Goal: Information Seeking & Learning: Learn about a topic

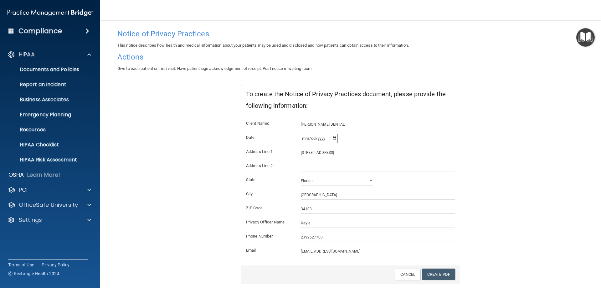
scroll to position [28, 0]
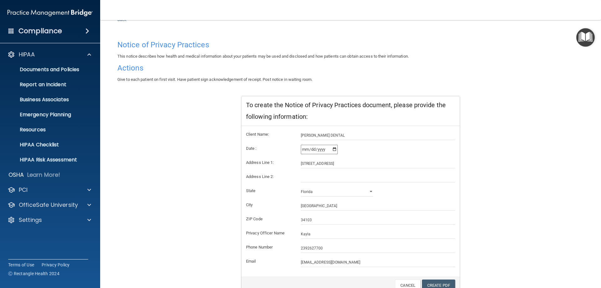
click at [586, 41] on img "Open Resource Center" at bounding box center [585, 37] width 18 height 18
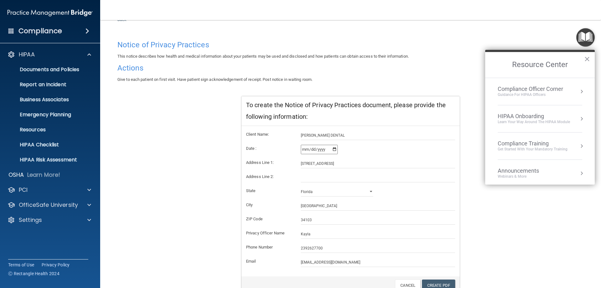
click at [557, 115] on div "HIPAA Onboarding" at bounding box center [534, 116] width 72 height 7
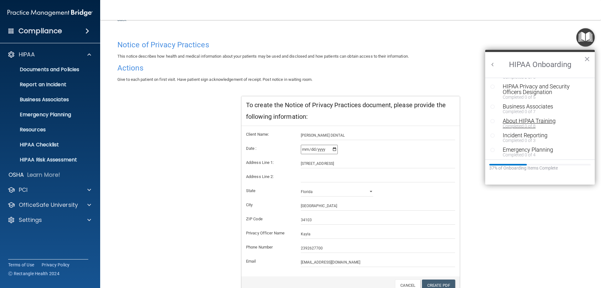
scroll to position [63, 0]
click at [544, 102] on div "HIPAA Privacy and Security Officers Designation" at bounding box center [542, 103] width 79 height 11
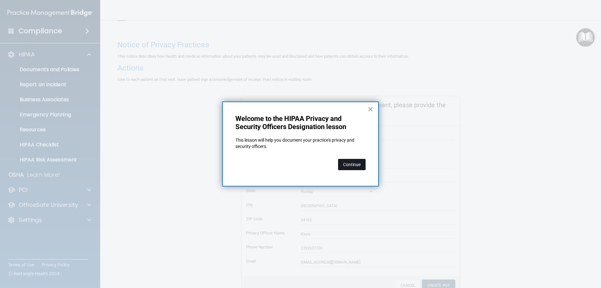
click at [358, 165] on button "Continue" at bounding box center [352, 164] width 28 height 11
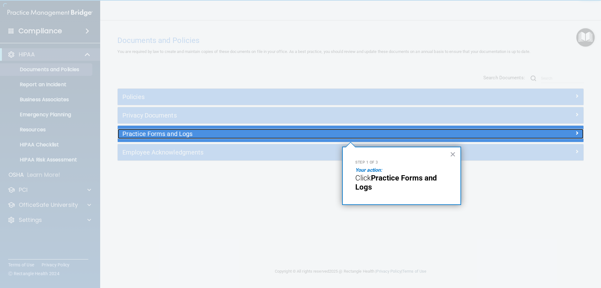
click at [267, 135] on h5 "Practice Forms and Logs" at bounding box center [292, 133] width 340 height 7
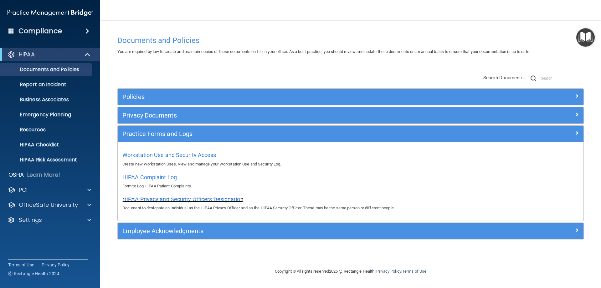
click at [220, 198] on span "HIPAA Privacy and Security Officers Designation" at bounding box center [182, 199] width 121 height 7
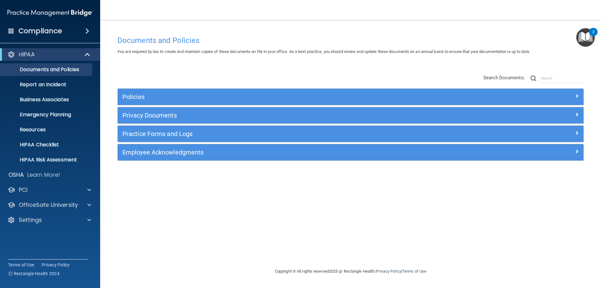
click at [581, 41] on img "Open Resource Center, 2 new notifications" at bounding box center [585, 37] width 18 height 18
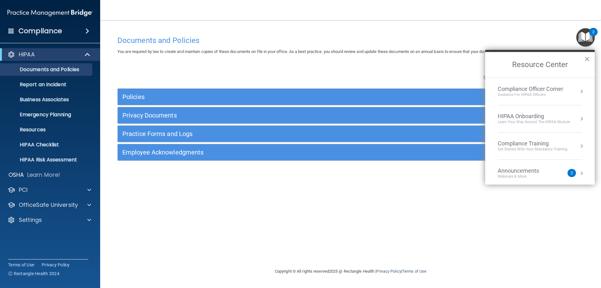
click at [509, 118] on div "HIPAA Onboarding" at bounding box center [534, 116] width 72 height 7
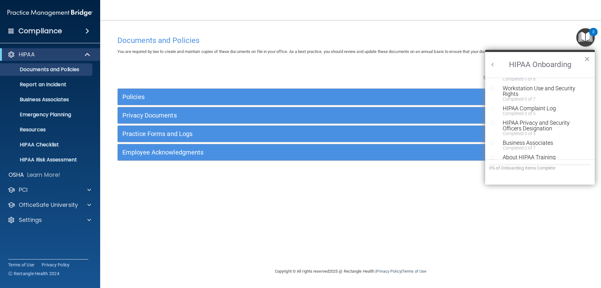
scroll to position [63, 0]
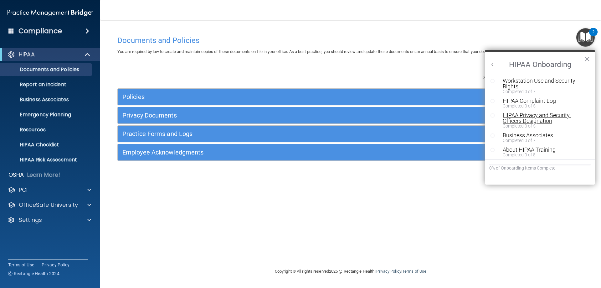
click at [530, 118] on div "HIPAA Privacy and Security Officers Designation" at bounding box center [542, 117] width 79 height 11
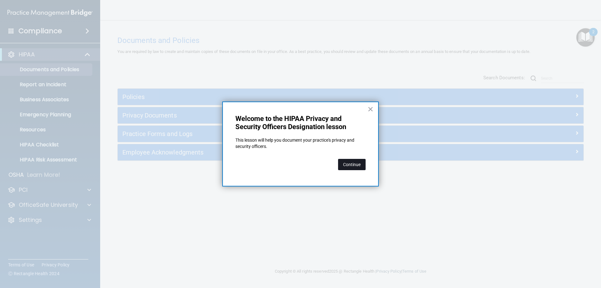
click at [346, 162] on button "Continue" at bounding box center [352, 164] width 28 height 11
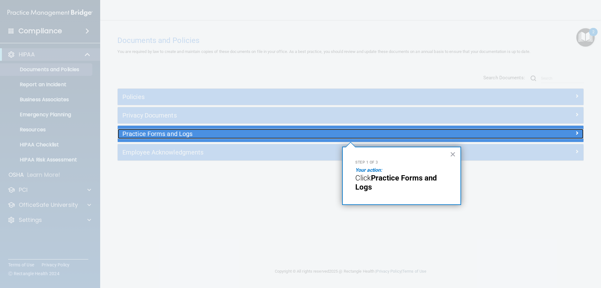
click at [212, 129] on div "Practice Forms and Logs" at bounding box center [292, 134] width 349 height 10
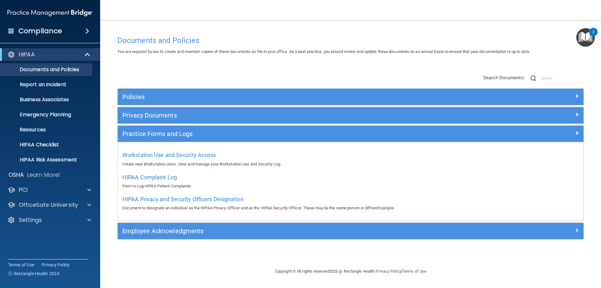
click at [589, 39] on img "Open Resource Center, 2 new notifications" at bounding box center [585, 37] width 18 height 18
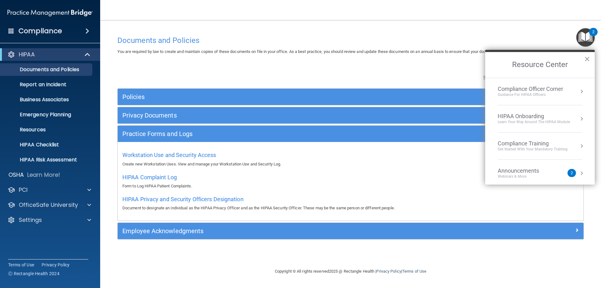
click at [555, 121] on div "Learn Your Way around the HIPAA module" at bounding box center [534, 121] width 72 height 5
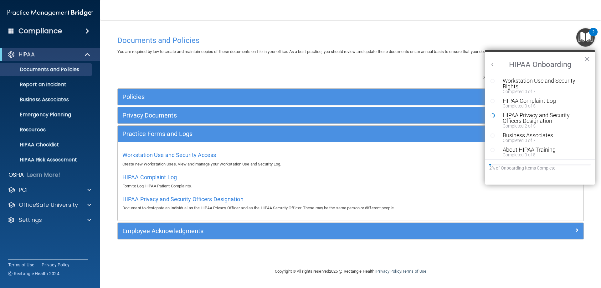
scroll to position [94, 0]
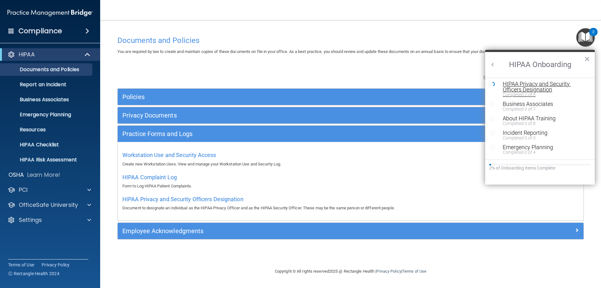
click at [525, 85] on div "HIPAA Privacy and Security Officers Designation" at bounding box center [542, 86] width 79 height 11
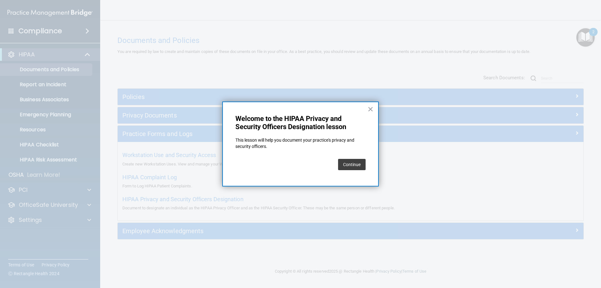
click at [358, 157] on div "Continue" at bounding box center [352, 165] width 28 height 18
click at [356, 160] on button "Continue" at bounding box center [352, 164] width 28 height 11
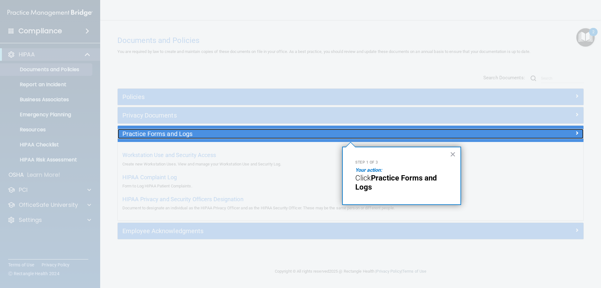
click at [193, 138] on div "Practice Forms and Logs" at bounding box center [292, 134] width 349 height 10
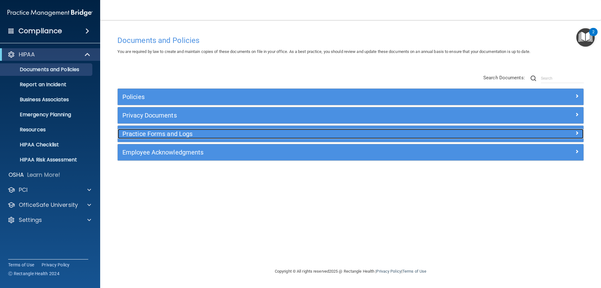
click at [193, 138] on div "Practice Forms and Logs" at bounding box center [292, 134] width 349 height 10
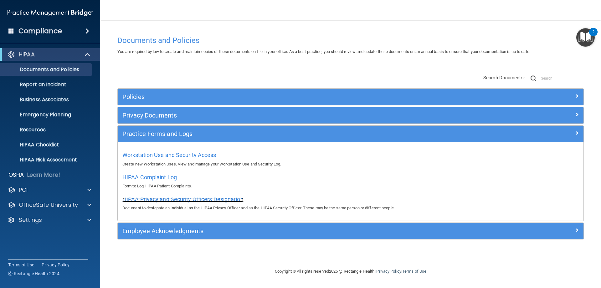
click at [178, 199] on span "HIPAA Privacy and Security Officers Designation" at bounding box center [182, 199] width 121 height 7
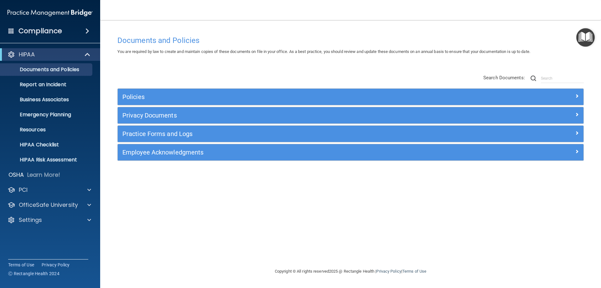
click at [586, 34] on img "Open Resource Center" at bounding box center [585, 37] width 18 height 18
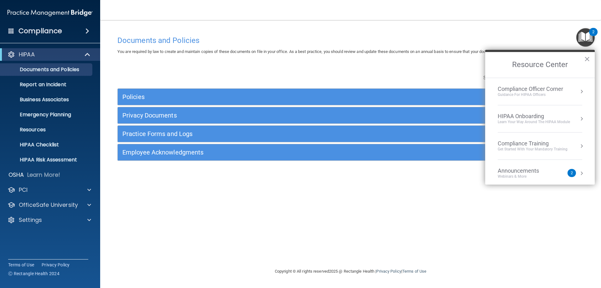
click at [547, 117] on div "HIPAA Onboarding" at bounding box center [534, 116] width 72 height 7
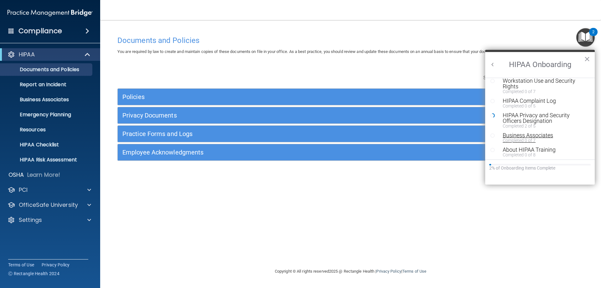
scroll to position [94, 0]
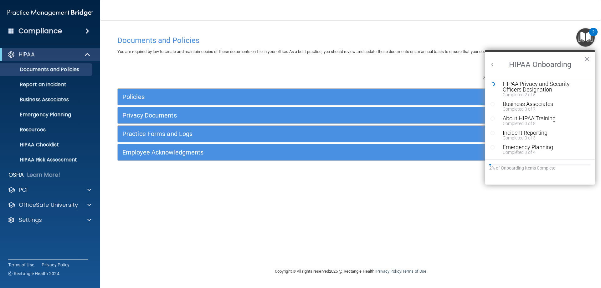
click at [523, 106] on div "Business Associates" at bounding box center [542, 104] width 79 height 6
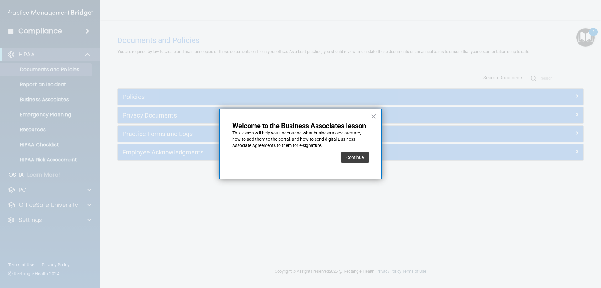
click at [352, 157] on button "Continue" at bounding box center [355, 157] width 28 height 11
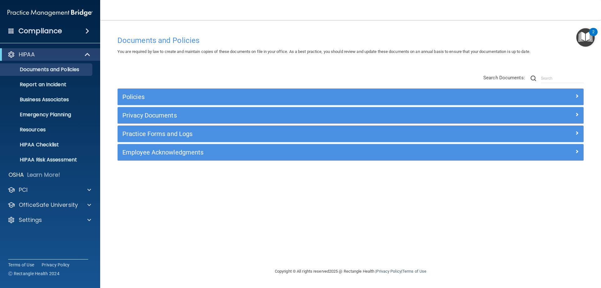
click at [586, 37] on img "Open Resource Center, 2 new notifications" at bounding box center [585, 37] width 18 height 18
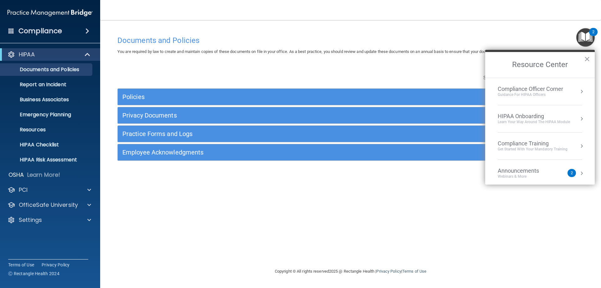
click at [557, 114] on div "HIPAA Onboarding" at bounding box center [534, 116] width 72 height 7
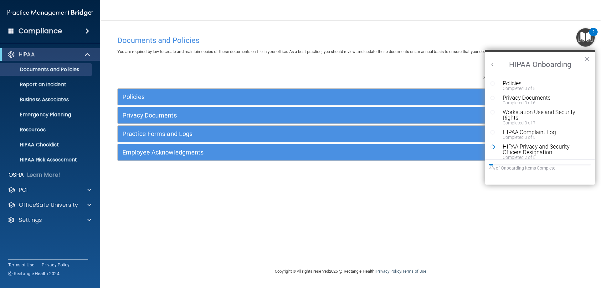
scroll to position [63, 0]
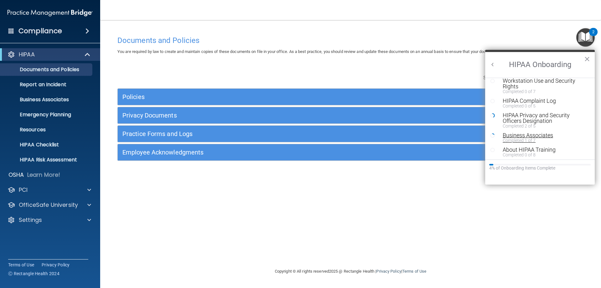
click at [539, 133] on div "Business Associates" at bounding box center [542, 135] width 79 height 6
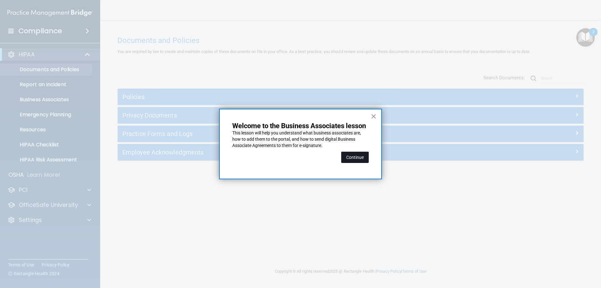
click at [355, 157] on button "Continue" at bounding box center [355, 157] width 28 height 11
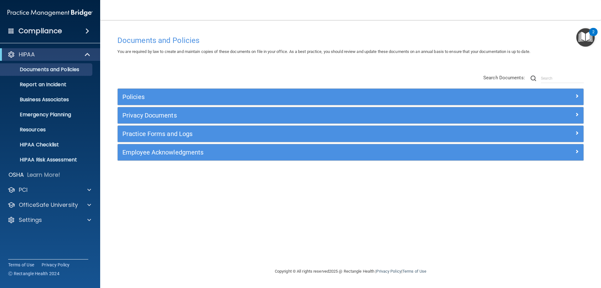
click at [585, 30] on img "Open Resource Center, 2 new notifications" at bounding box center [585, 37] width 18 height 18
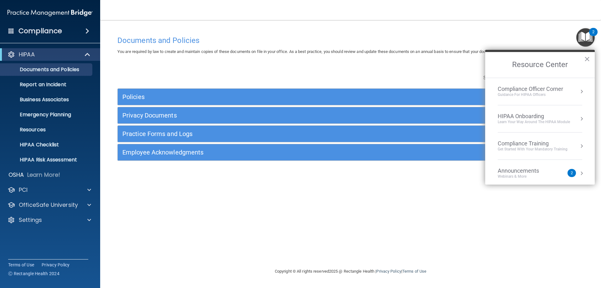
click at [535, 120] on div "Learn Your Way around the HIPAA module" at bounding box center [534, 121] width 72 height 5
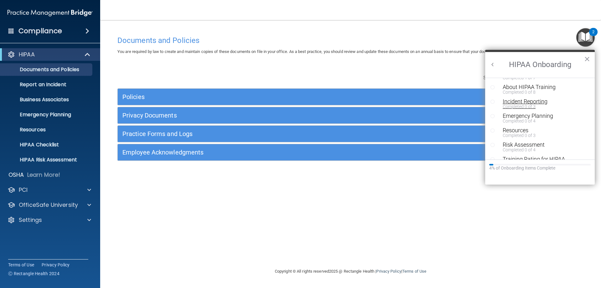
scroll to position [137, 0]
click at [533, 135] on div "Risk Assessment" at bounding box center [542, 134] width 79 height 6
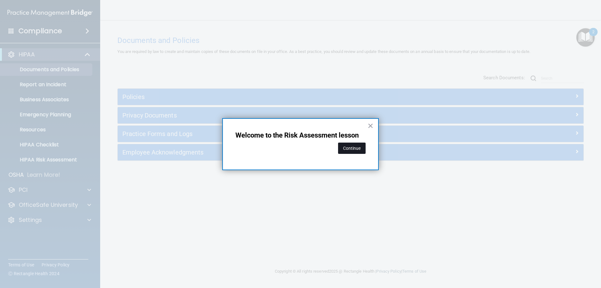
click at [349, 144] on button "Continue" at bounding box center [352, 147] width 28 height 11
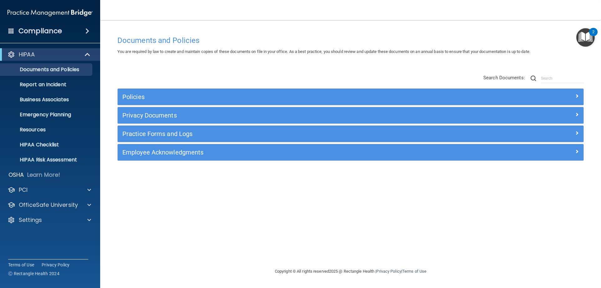
click at [85, 33] on span at bounding box center [87, 31] width 4 height 8
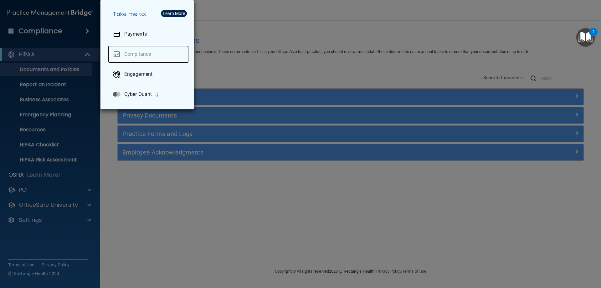
click at [134, 57] on link "Compliance" at bounding box center [148, 54] width 81 height 18
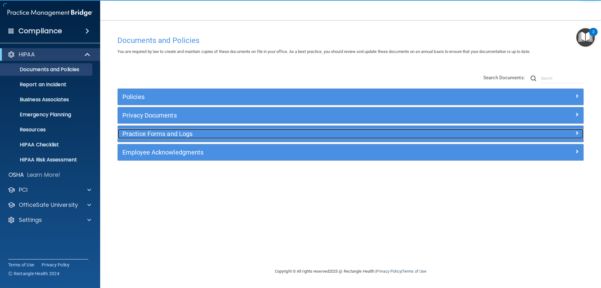
click at [156, 136] on h5 "Practice Forms and Logs" at bounding box center [292, 133] width 340 height 7
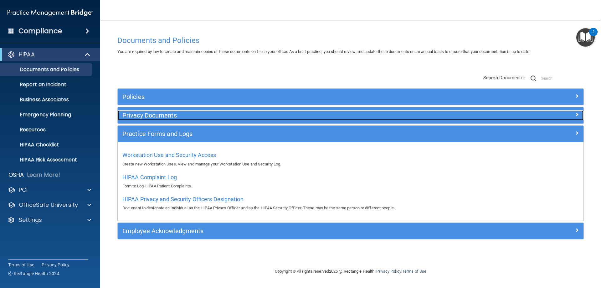
click at [149, 117] on h5 "Privacy Documents" at bounding box center [292, 115] width 340 height 7
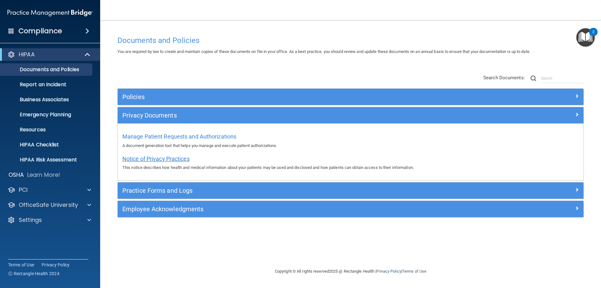
click at [151, 161] on span "Notice of Privacy Practices" at bounding box center [155, 158] width 67 height 7
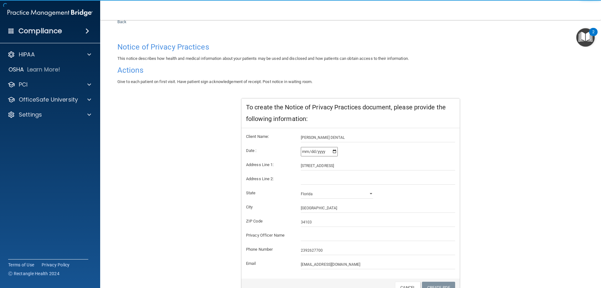
scroll to position [60, 0]
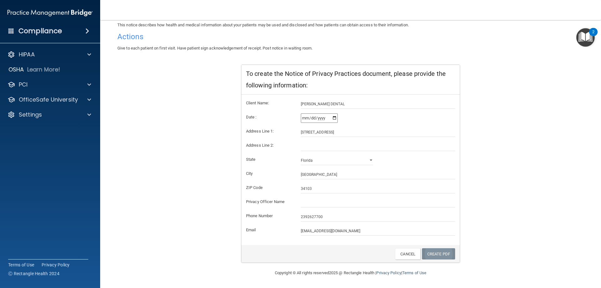
click at [438, 256] on link "Create PDF" at bounding box center [438, 254] width 33 height 12
click at [306, 201] on input "text" at bounding box center [378, 202] width 155 height 9
type input "Kayla"
click at [443, 254] on link "Create PDF" at bounding box center [438, 254] width 33 height 12
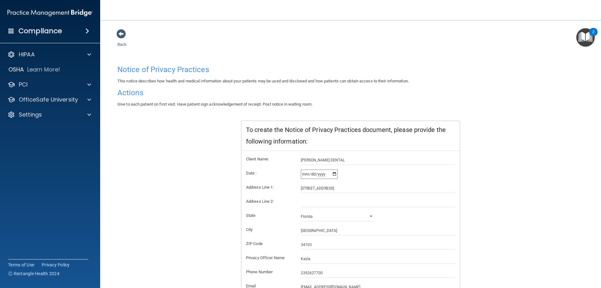
scroll to position [0, 0]
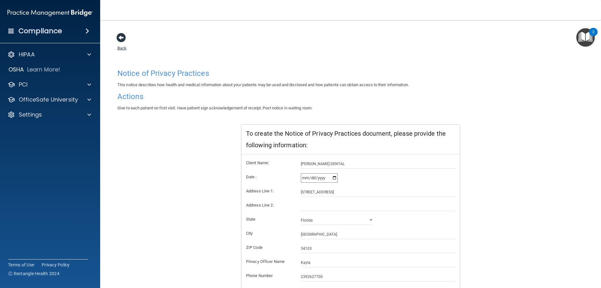
click at [123, 41] on span at bounding box center [120, 37] width 9 height 9
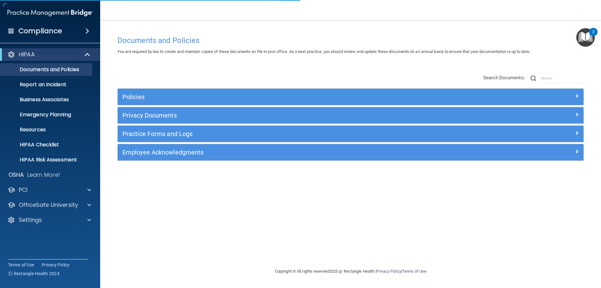
click at [581, 37] on img "Open Resource Center, 2 new notifications" at bounding box center [585, 37] width 18 height 18
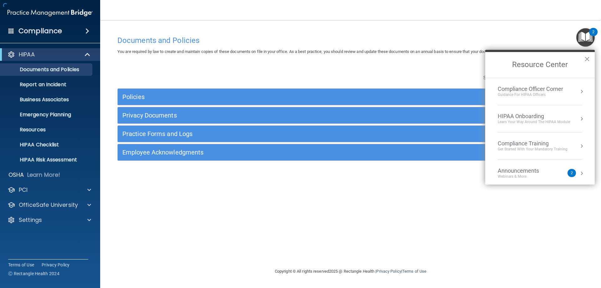
click at [536, 122] on div "Learn Your Way around the HIPAA module" at bounding box center [534, 121] width 72 height 5
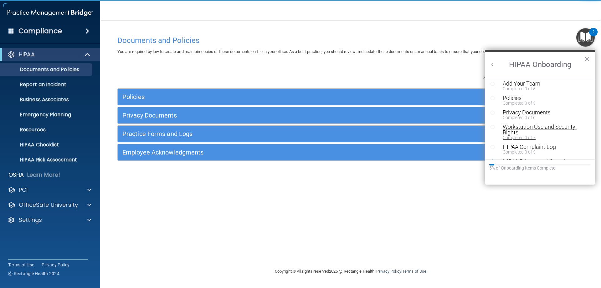
scroll to position [31, 0]
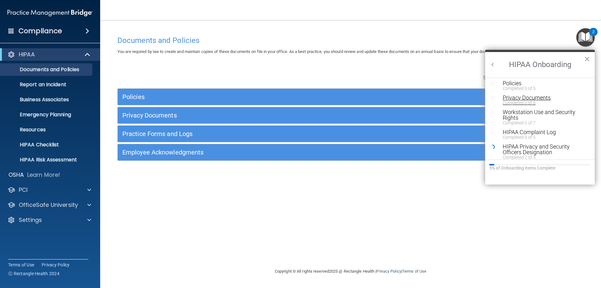
click at [516, 101] on div "Completed 0 of 6" at bounding box center [542, 102] width 79 height 4
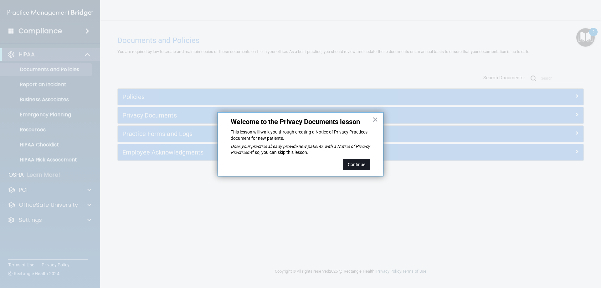
click at [354, 165] on button "Continue" at bounding box center [357, 164] width 28 height 11
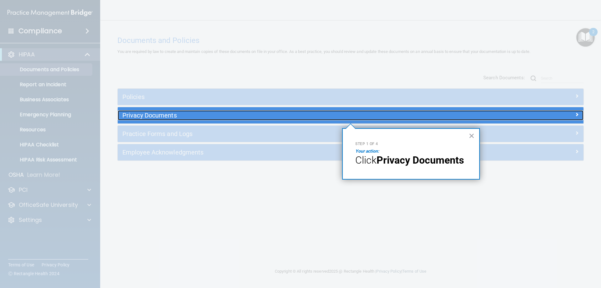
click at [235, 116] on h5 "Privacy Documents" at bounding box center [292, 115] width 340 height 7
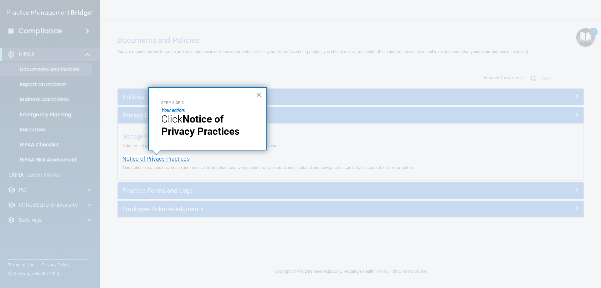
click at [177, 159] on span "Notice of Privacy Practices" at bounding box center [155, 158] width 67 height 7
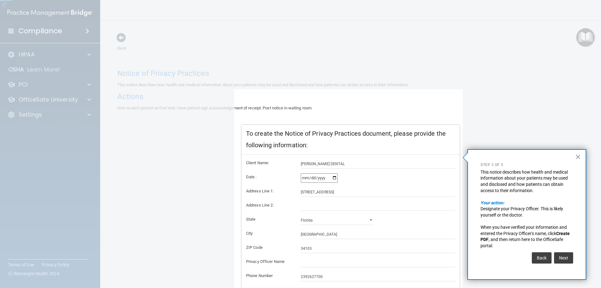
scroll to position [35, 0]
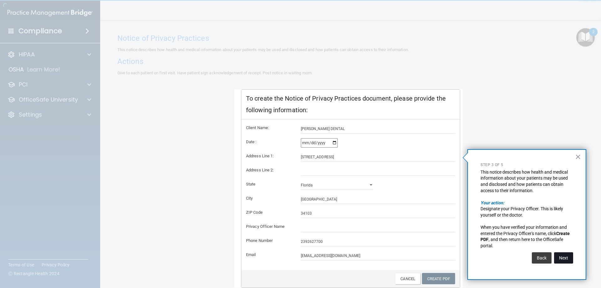
click at [562, 259] on button "Next" at bounding box center [563, 257] width 19 height 11
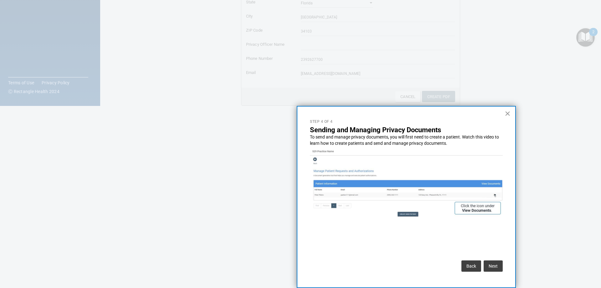
click at [509, 115] on button "×" at bounding box center [508, 113] width 6 height 10
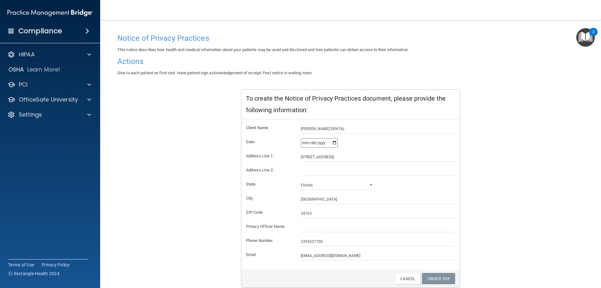
scroll to position [0, 0]
click at [584, 35] on img "Open Resource Center, 2 new notifications" at bounding box center [585, 37] width 18 height 18
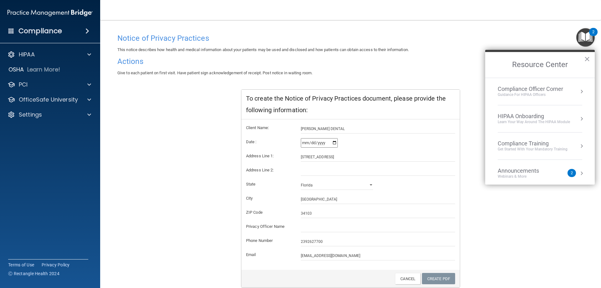
click at [543, 128] on li "HIPAA Onboarding Learn Your Way around the HIPAA module" at bounding box center [540, 118] width 85 height 27
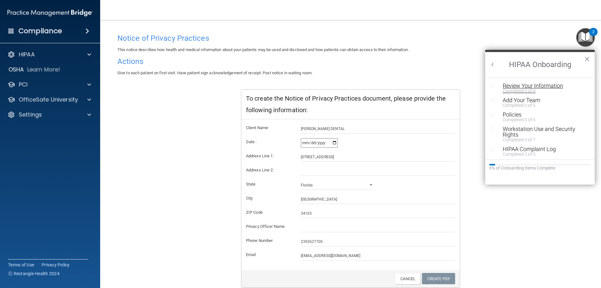
click at [519, 91] on div "Completed 0 of 4" at bounding box center [542, 91] width 79 height 4
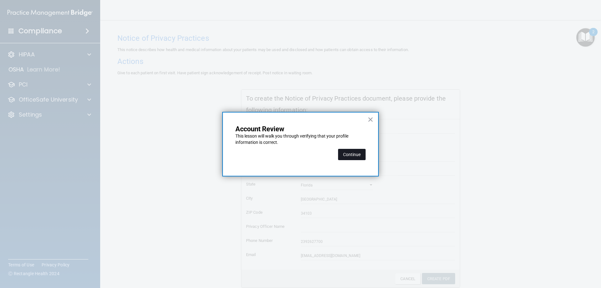
click at [355, 154] on button "Continue" at bounding box center [352, 154] width 28 height 11
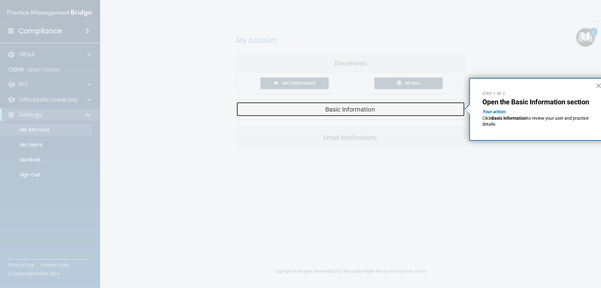
click at [366, 111] on h5 "Basic Information" at bounding box center [340, 109] width 199 height 7
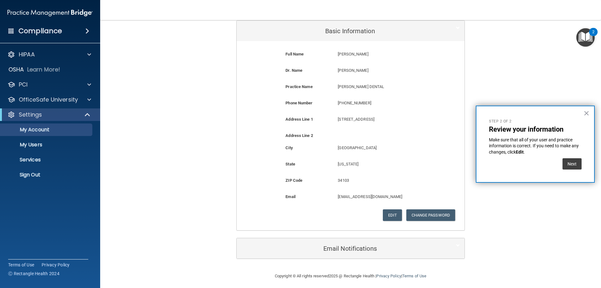
scroll to position [81, 0]
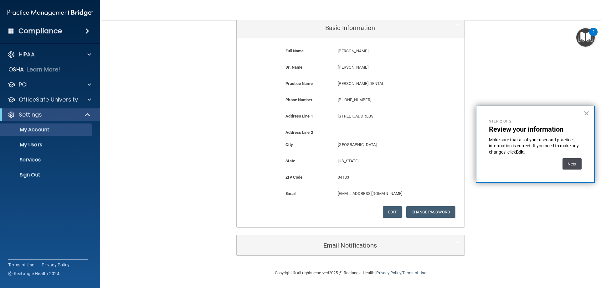
click at [566, 163] on button "Next" at bounding box center [572, 163] width 19 height 11
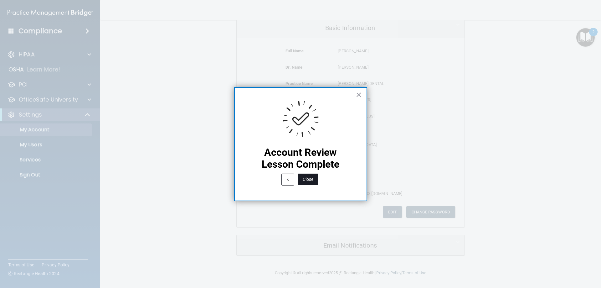
click at [311, 178] on button "Close" at bounding box center [308, 178] width 21 height 11
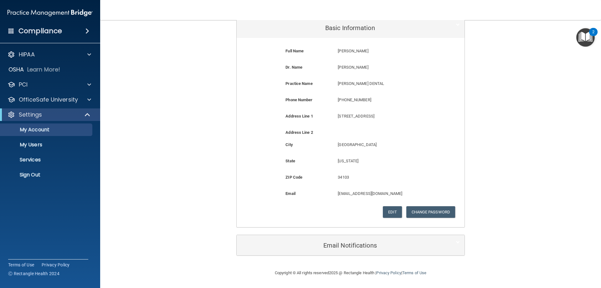
click at [588, 37] on img "Open Resource Center, 2 new notifications" at bounding box center [585, 37] width 18 height 18
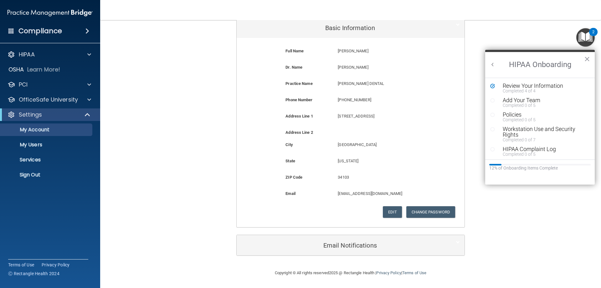
scroll to position [0, 0]
click at [506, 102] on div "Add Your Team" at bounding box center [542, 100] width 79 height 6
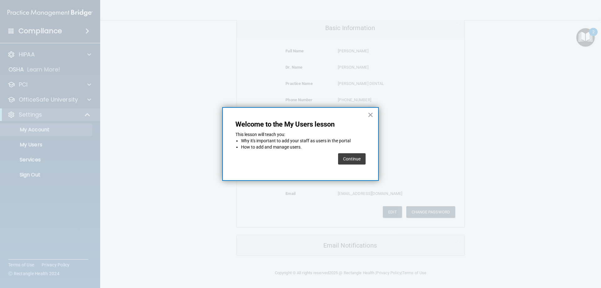
click at [352, 159] on button "Continue" at bounding box center [352, 158] width 28 height 11
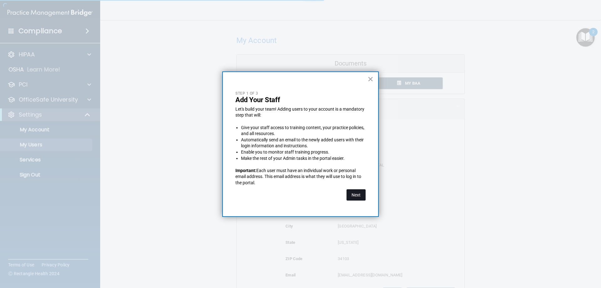
select select "20"
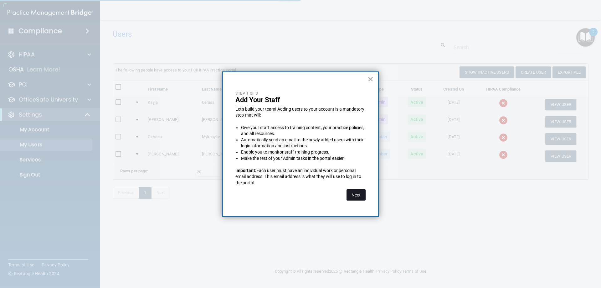
click at [359, 194] on button "Next" at bounding box center [356, 194] width 19 height 11
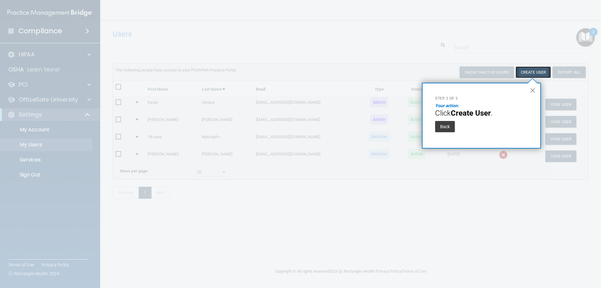
click at [539, 73] on button "Create User" at bounding box center [533, 72] width 35 height 12
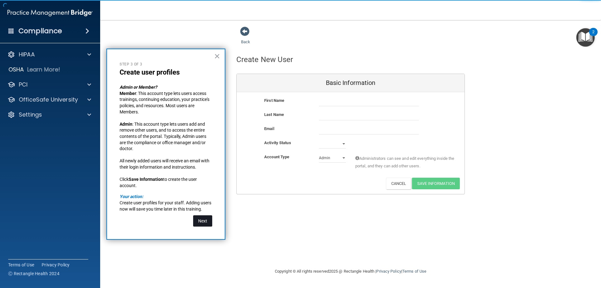
click at [200, 221] on button "Next" at bounding box center [202, 220] width 19 height 11
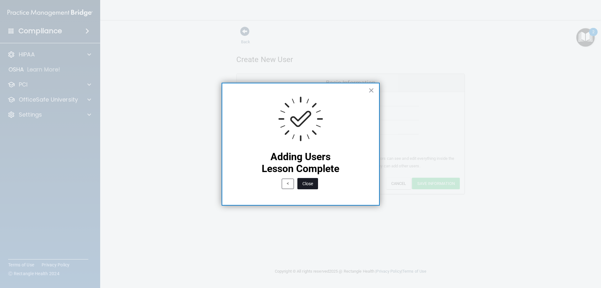
click at [313, 178] on button "Close" at bounding box center [307, 183] width 21 height 11
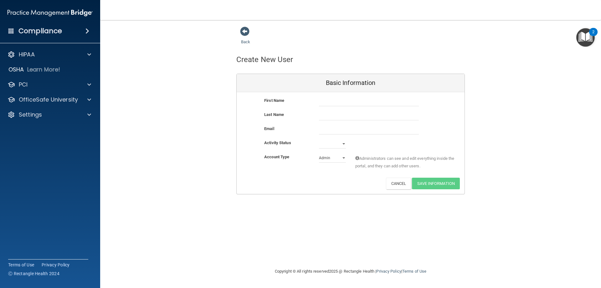
click at [588, 34] on img "Open Resource Center, 2 new notifications" at bounding box center [585, 37] width 18 height 18
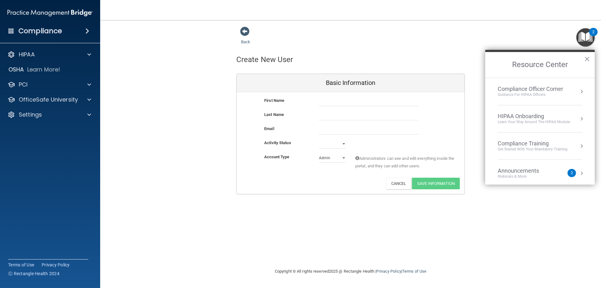
click at [537, 115] on div "HIPAA Onboarding" at bounding box center [534, 116] width 72 height 7
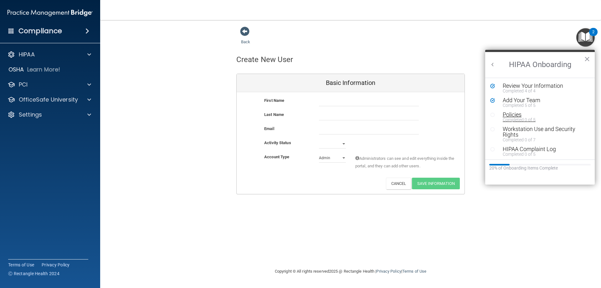
click at [520, 117] on div "Completed 0 of 5" at bounding box center [542, 119] width 79 height 4
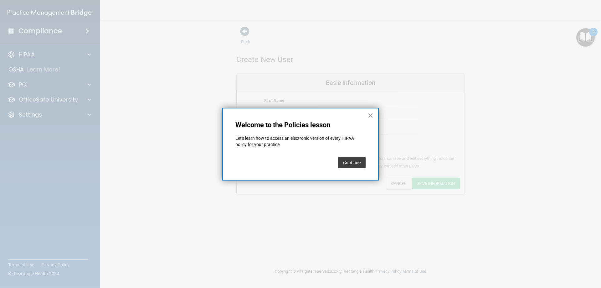
click at [351, 165] on button "Continue" at bounding box center [352, 162] width 28 height 11
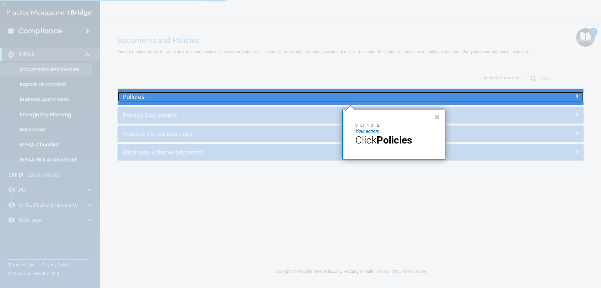
click at [306, 97] on h5 "Policies" at bounding box center [292, 96] width 340 height 7
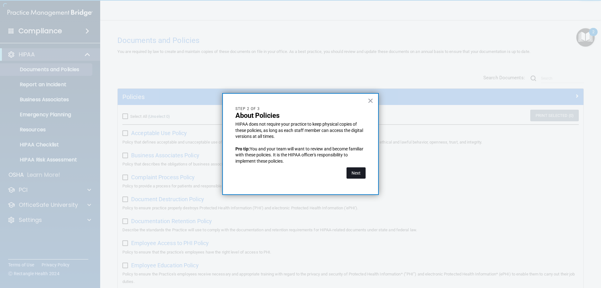
click at [355, 173] on button "Next" at bounding box center [356, 172] width 19 height 11
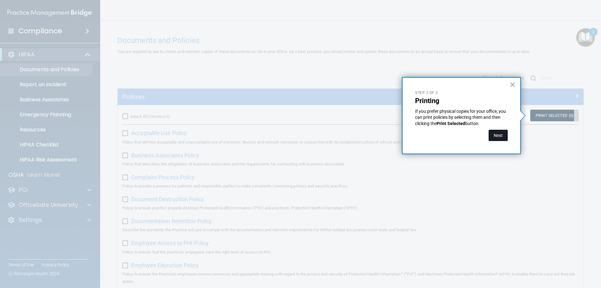
click at [500, 133] on button "Next" at bounding box center [498, 135] width 19 height 11
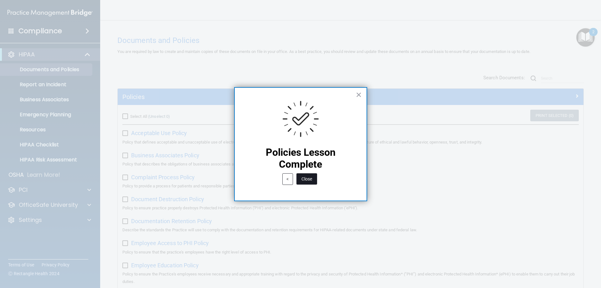
click at [314, 180] on button "Close" at bounding box center [306, 178] width 21 height 11
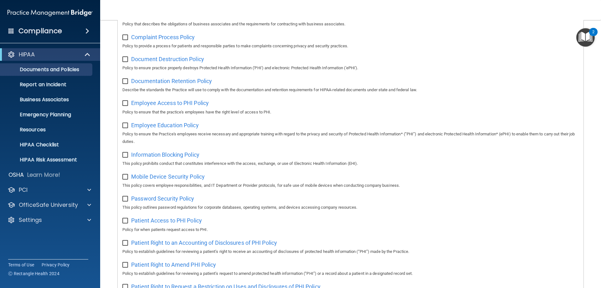
scroll to position [125, 0]
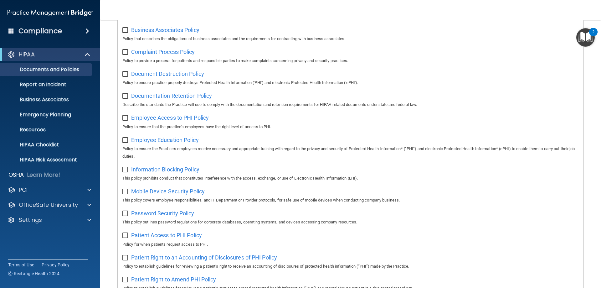
click at [580, 39] on img "Open Resource Center, 2 new notifications" at bounding box center [585, 37] width 18 height 18
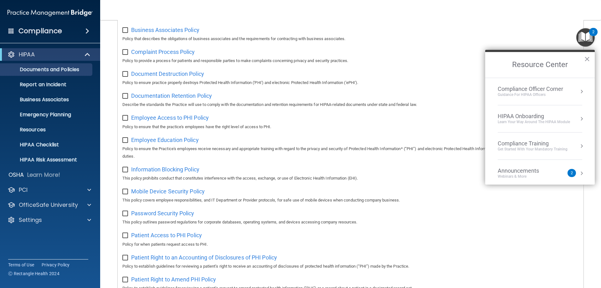
click at [528, 116] on div "HIPAA Onboarding" at bounding box center [534, 116] width 72 height 7
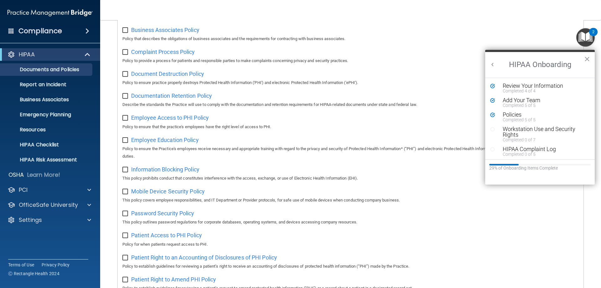
scroll to position [0, 0]
click at [521, 128] on div "Workstation Use and Security Rights" at bounding box center [542, 131] width 79 height 11
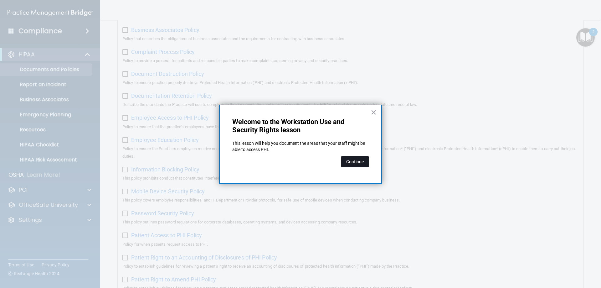
click at [358, 162] on button "Continue" at bounding box center [355, 161] width 28 height 11
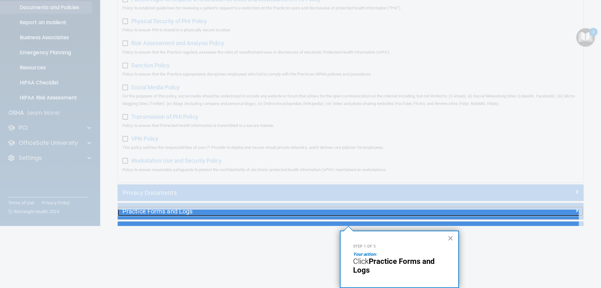
click at [264, 214] on h5 "Practice Forms and Logs" at bounding box center [292, 211] width 340 height 7
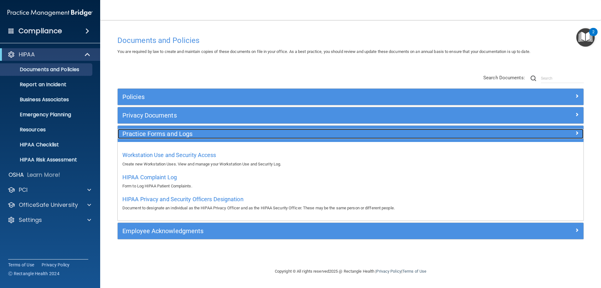
scroll to position [0, 0]
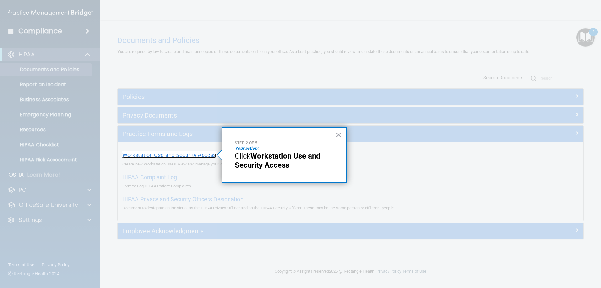
click at [203, 155] on span "Workstation Use and Security Access" at bounding box center [169, 155] width 94 height 7
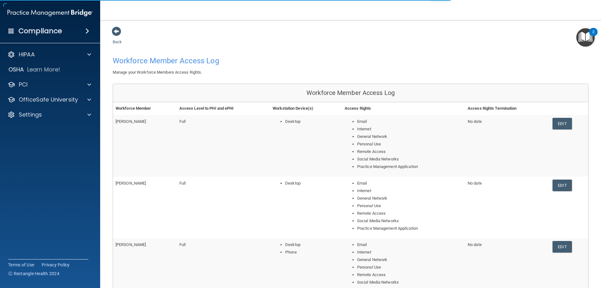
scroll to position [59, 0]
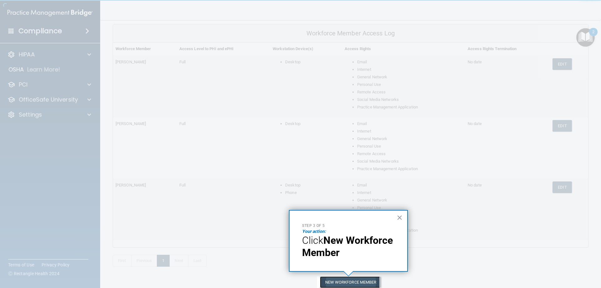
click at [367, 280] on button "New Workforce Member" at bounding box center [351, 282] width 62 height 12
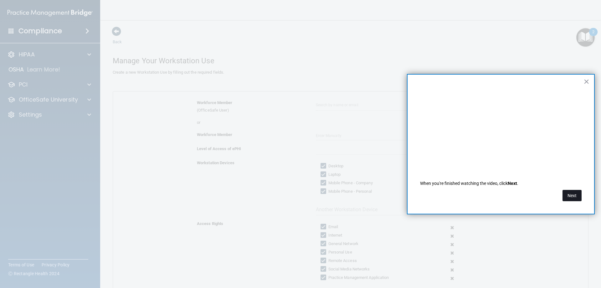
click at [580, 196] on button "Next" at bounding box center [572, 195] width 19 height 11
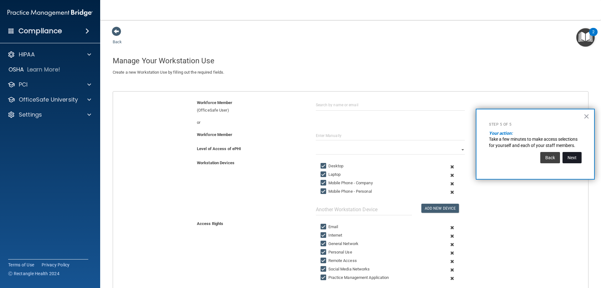
click at [574, 152] on button "Next" at bounding box center [572, 157] width 19 height 11
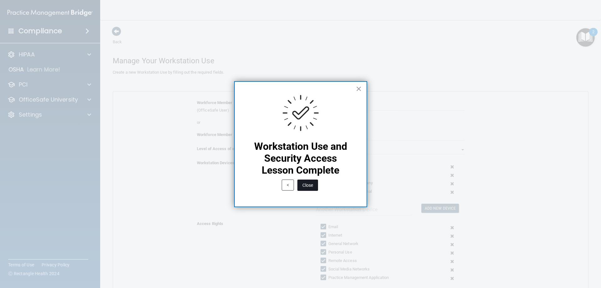
click at [311, 184] on button "Close" at bounding box center [307, 184] width 21 height 11
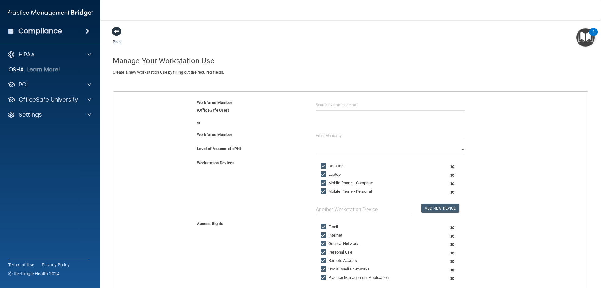
click at [118, 32] on span at bounding box center [116, 31] width 9 height 9
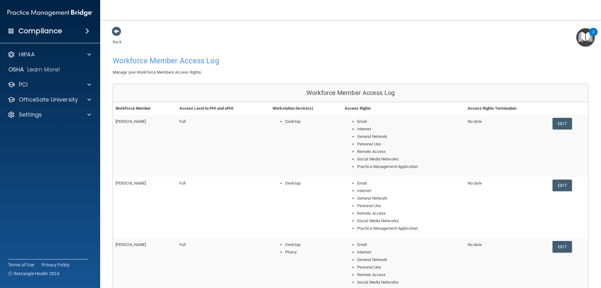
click at [583, 38] on img "Open Resource Center, 2 new notifications" at bounding box center [585, 37] width 18 height 18
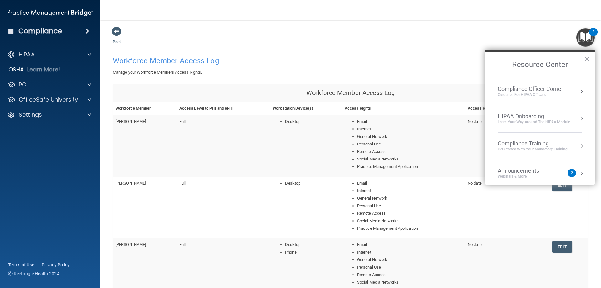
click at [539, 118] on div "HIPAA Onboarding" at bounding box center [534, 116] width 72 height 7
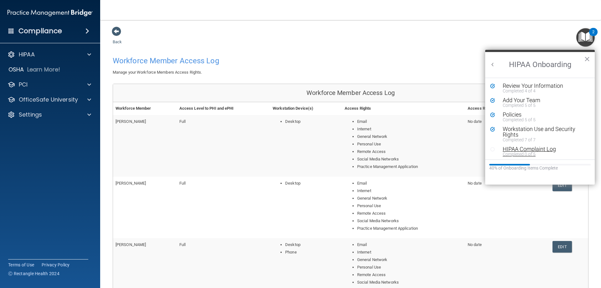
click at [518, 149] on div "HIPAA Complaint Log" at bounding box center [542, 149] width 79 height 6
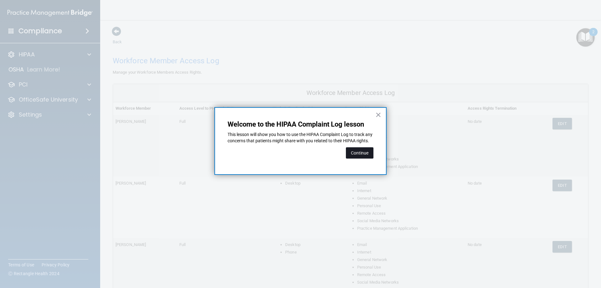
click at [370, 153] on button "Continue" at bounding box center [360, 152] width 28 height 11
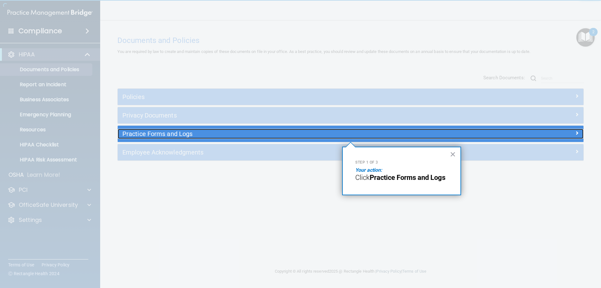
click at [297, 134] on h5 "Practice Forms and Logs" at bounding box center [292, 133] width 340 height 7
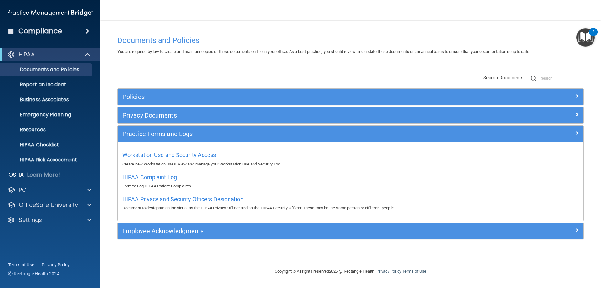
click at [585, 36] on img "Open Resource Center, 2 new notifications" at bounding box center [585, 37] width 18 height 18
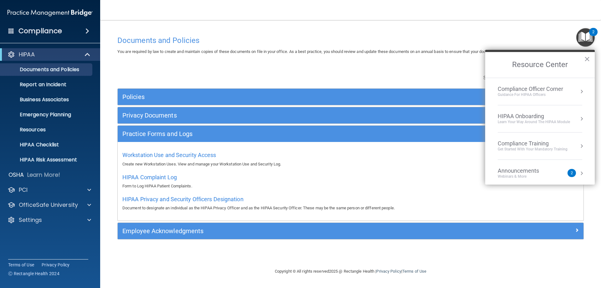
click at [543, 118] on div "HIPAA Onboarding" at bounding box center [534, 116] width 72 height 7
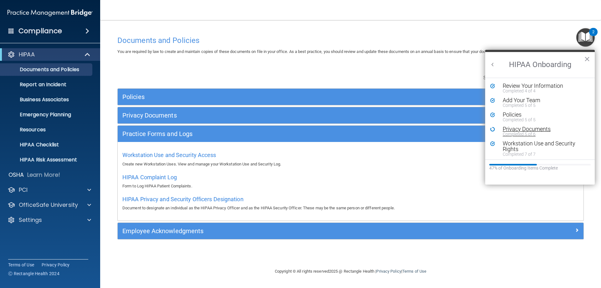
click at [515, 131] on div "Privacy Documents" at bounding box center [542, 129] width 79 height 6
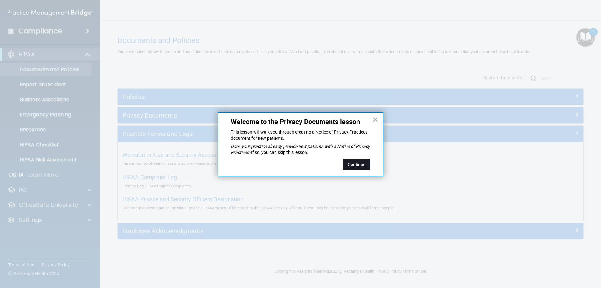
click at [357, 161] on button "Continue" at bounding box center [357, 164] width 28 height 11
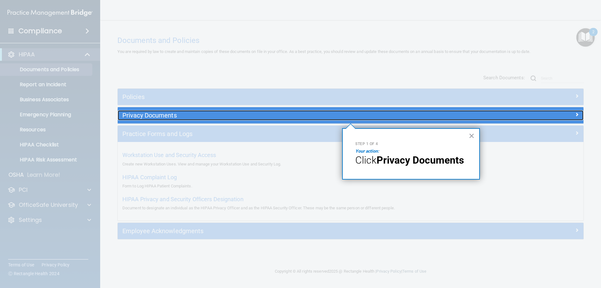
click at [253, 116] on h5 "Privacy Documents" at bounding box center [292, 115] width 340 height 7
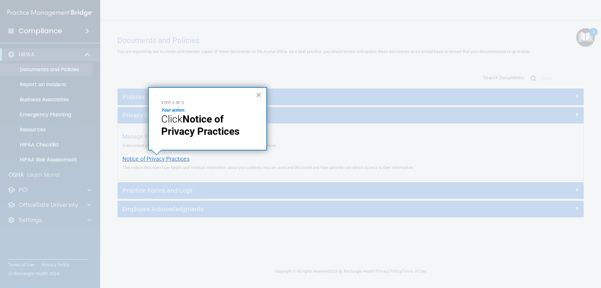
click at [171, 157] on span "Notice of Privacy Practices" at bounding box center [155, 158] width 67 height 7
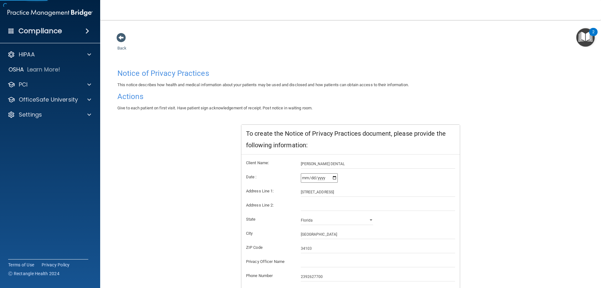
scroll to position [35, 0]
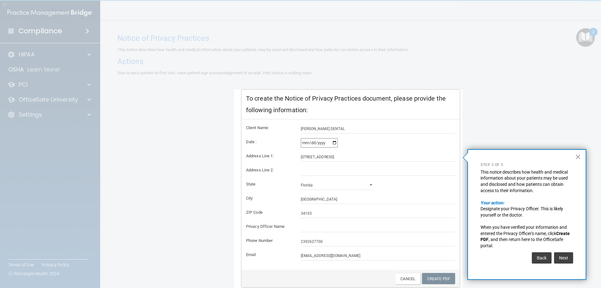
click at [577, 154] on button "×" at bounding box center [578, 157] width 6 height 10
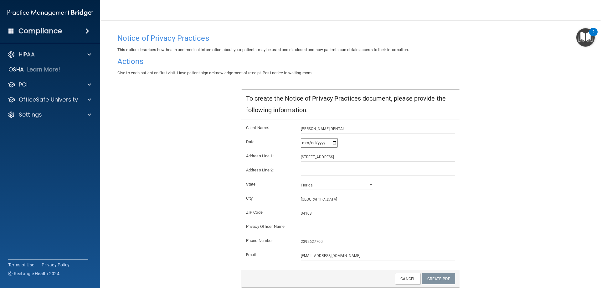
click at [587, 35] on img "Open Resource Center, 2 new notifications" at bounding box center [585, 37] width 18 height 18
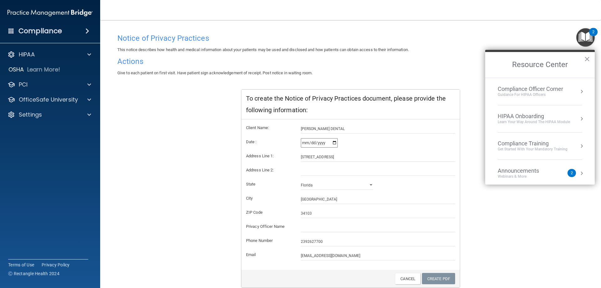
click at [556, 110] on li "HIPAA Onboarding Learn Your Way around the HIPAA module" at bounding box center [540, 118] width 85 height 27
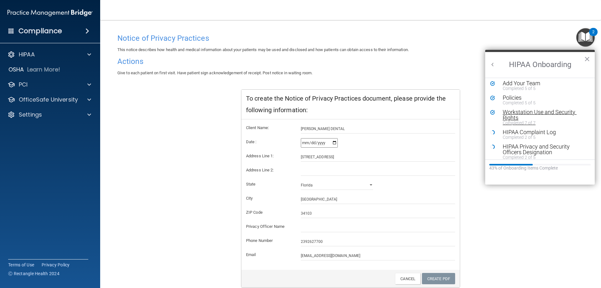
scroll to position [31, 0]
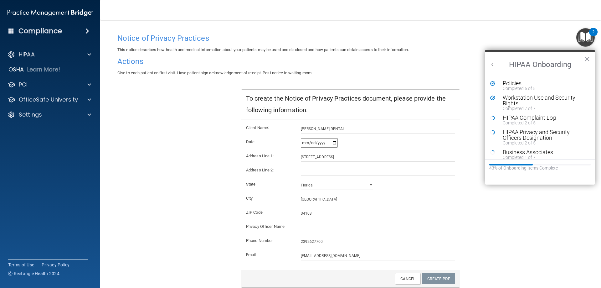
click at [548, 121] on div "Completed 2 of 5" at bounding box center [542, 123] width 79 height 4
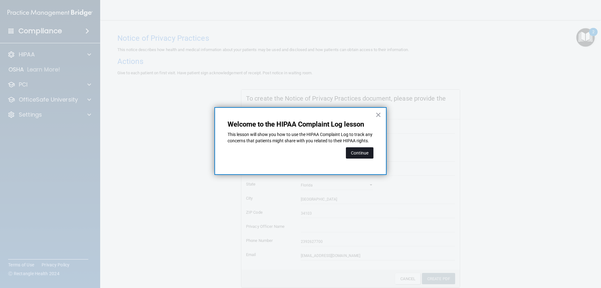
click at [349, 155] on button "Continue" at bounding box center [360, 152] width 28 height 11
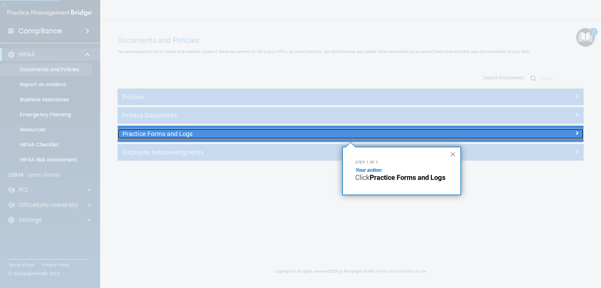
click at [151, 137] on h5 "Practice Forms and Logs" at bounding box center [292, 133] width 340 height 7
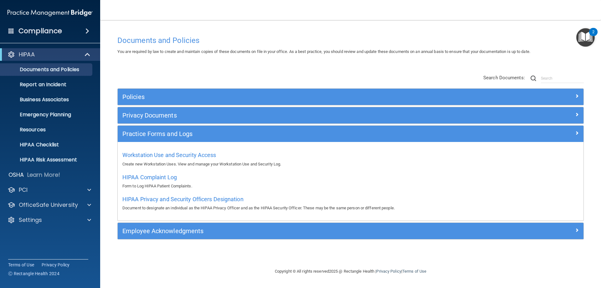
click at [589, 35] on img "Open Resource Center, 2 new notifications" at bounding box center [585, 37] width 18 height 18
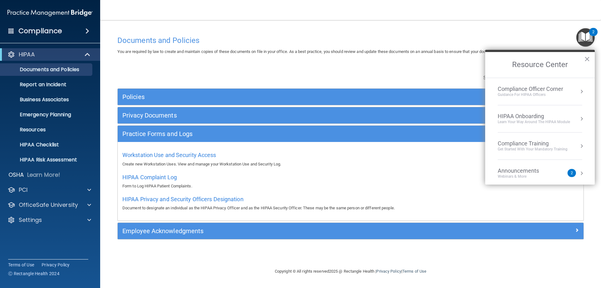
click at [541, 126] on li "HIPAA Onboarding Learn Your Way around the HIPAA module" at bounding box center [540, 118] width 85 height 27
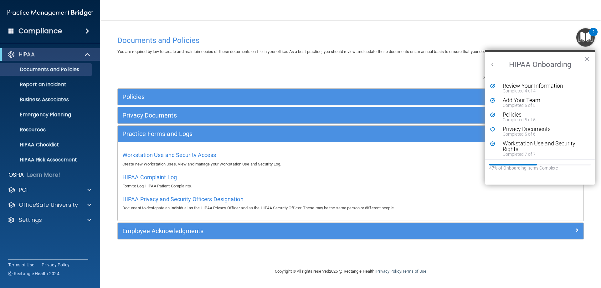
scroll to position [31, 0]
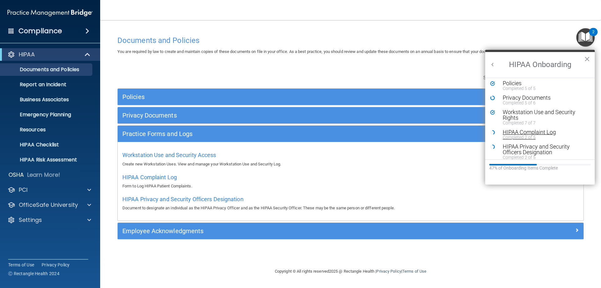
click at [537, 134] on div "HIPAA Complaint Log" at bounding box center [542, 132] width 79 height 6
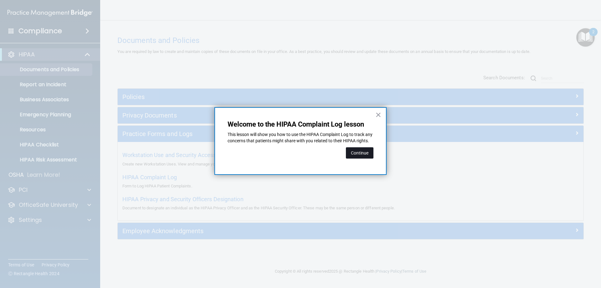
click at [359, 158] on button "Continue" at bounding box center [360, 152] width 28 height 11
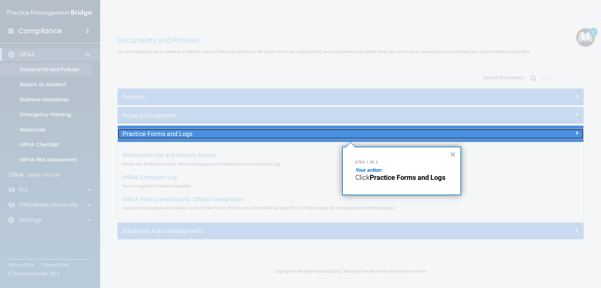
click at [205, 133] on h5 "Practice Forms and Logs" at bounding box center [292, 133] width 340 height 7
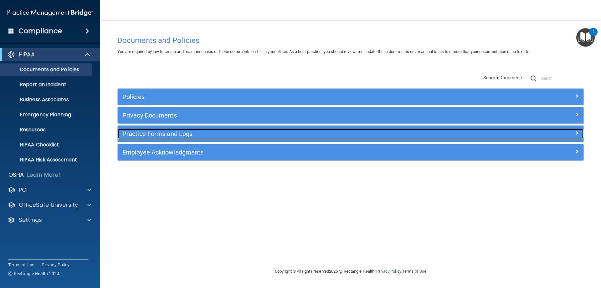
click at [205, 133] on h5 "Practice Forms and Logs" at bounding box center [292, 133] width 340 height 7
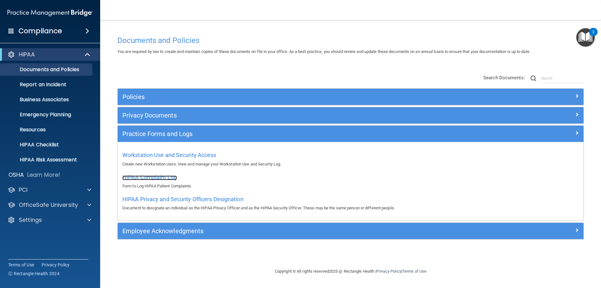
click at [162, 180] on span "HIPAA Complaint Log" at bounding box center [149, 177] width 54 height 7
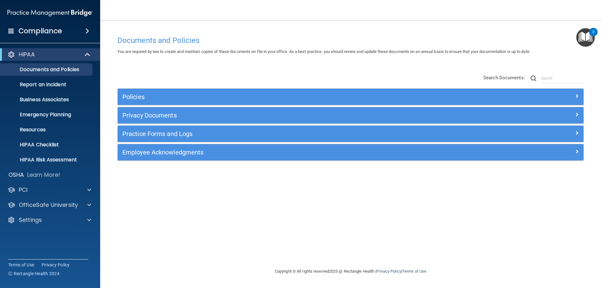
click at [584, 38] on img "Open Resource Center, 2 new notifications" at bounding box center [585, 37] width 18 height 18
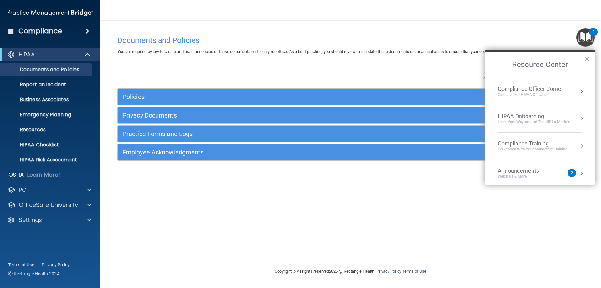
click at [542, 120] on div "Learn Your Way around the HIPAA module" at bounding box center [534, 121] width 72 height 5
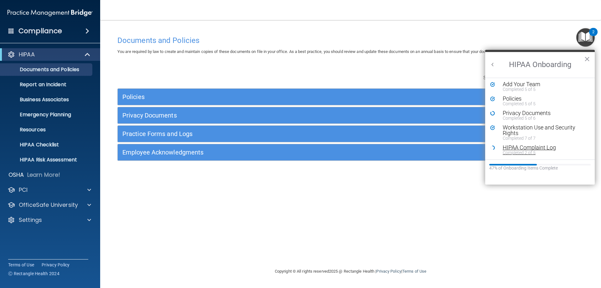
scroll to position [31, 0]
click at [549, 136] on div "Completed 2 of 5" at bounding box center [542, 137] width 79 height 4
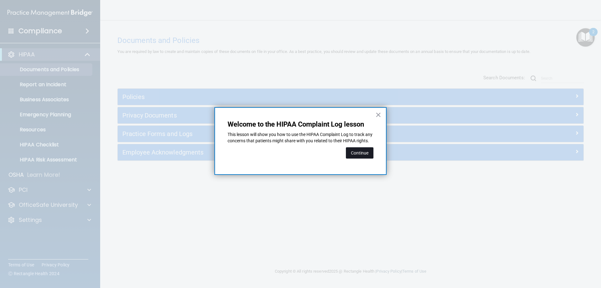
click at [356, 158] on button "Continue" at bounding box center [360, 152] width 28 height 11
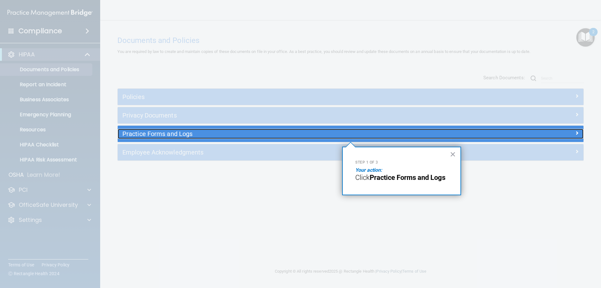
click at [183, 132] on h5 "Practice Forms and Logs" at bounding box center [292, 133] width 340 height 7
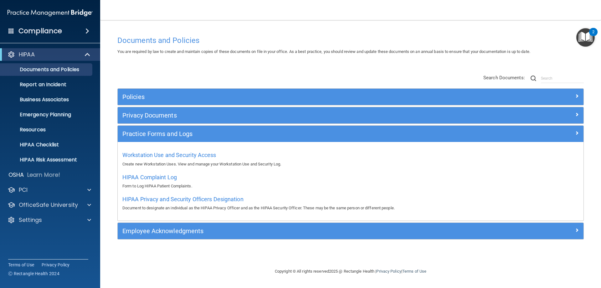
click at [589, 36] on img "Open Resource Center, 2 new notifications" at bounding box center [585, 37] width 18 height 18
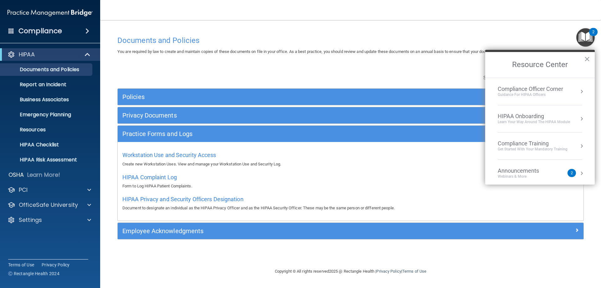
click at [542, 121] on div "Learn Your Way around the HIPAA module" at bounding box center [534, 121] width 72 height 5
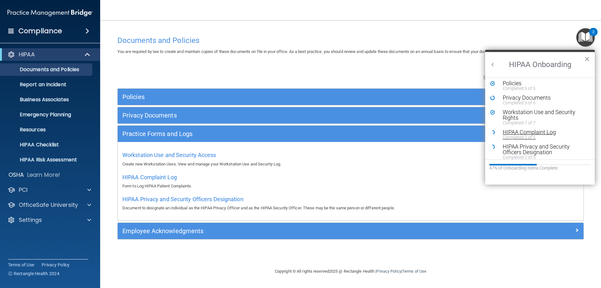
click at [518, 134] on div "HIPAA Complaint Log" at bounding box center [542, 132] width 79 height 6
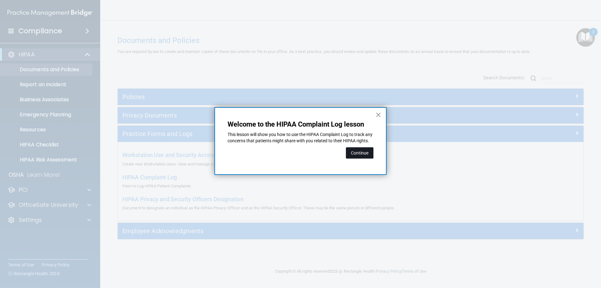
click at [361, 157] on button "Continue" at bounding box center [360, 152] width 28 height 11
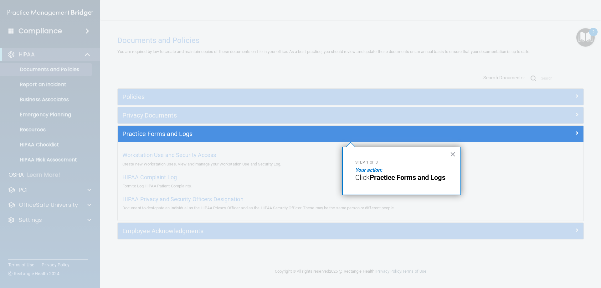
click at [369, 180] on span "Click" at bounding box center [362, 177] width 14 height 8
click at [392, 178] on strong "Practice Forms and Logs" at bounding box center [408, 177] width 76 height 8
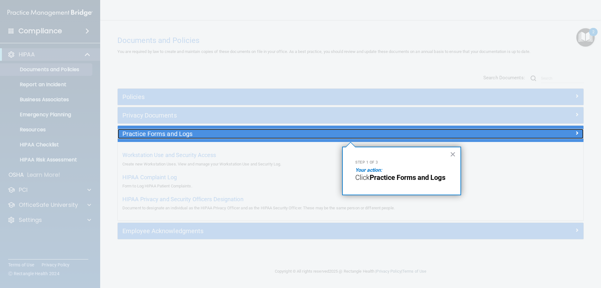
click at [351, 133] on h5 "Practice Forms and Logs" at bounding box center [292, 133] width 340 height 7
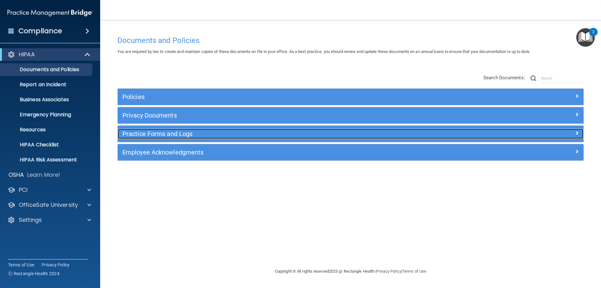
click at [351, 133] on h5 "Practice Forms and Logs" at bounding box center [292, 133] width 340 height 7
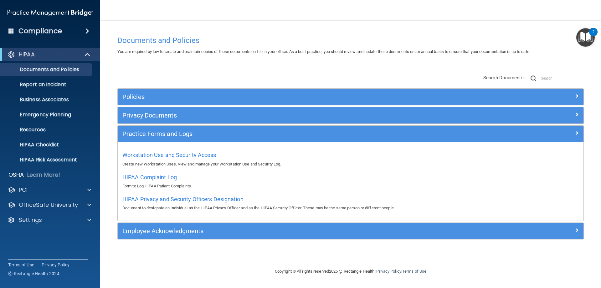
click at [585, 42] on img "Open Resource Center, 2 new notifications" at bounding box center [585, 37] width 18 height 18
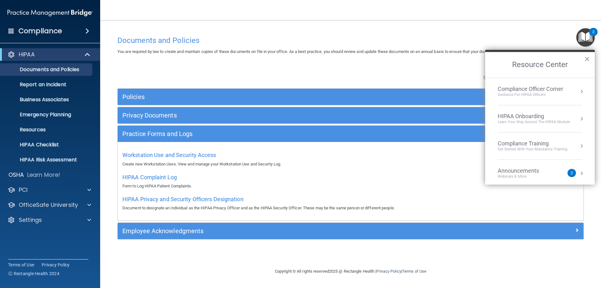
click at [553, 118] on div "HIPAA Onboarding" at bounding box center [534, 116] width 72 height 7
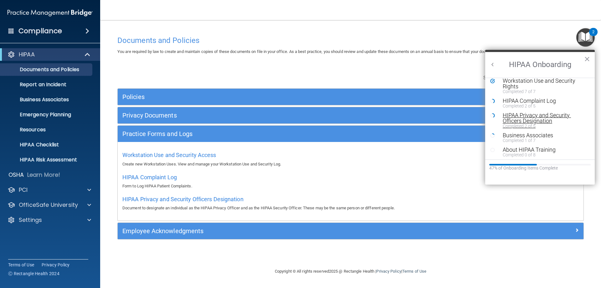
scroll to position [94, 0]
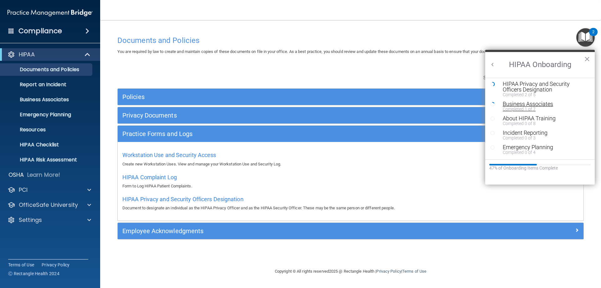
click at [536, 107] on div "Completed 1 of 7" at bounding box center [542, 109] width 79 height 4
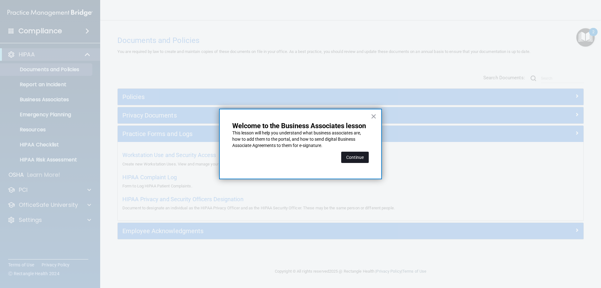
click at [361, 160] on button "Continue" at bounding box center [355, 157] width 28 height 11
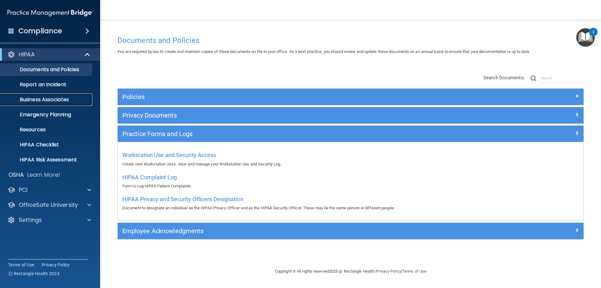
click at [38, 96] on p "Business Associates" at bounding box center [46, 99] width 85 height 6
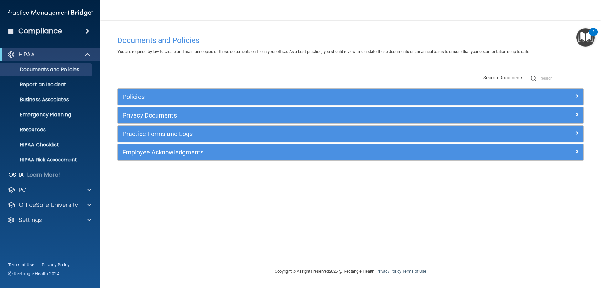
click at [593, 35] on div "2" at bounding box center [593, 36] width 2 height 8
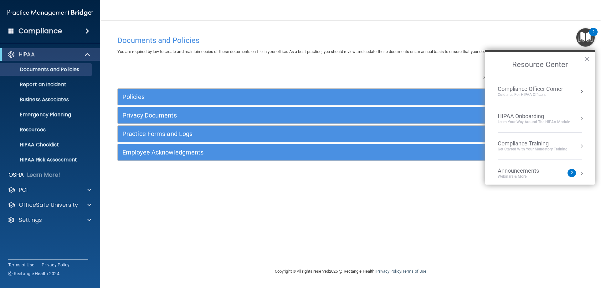
click at [547, 117] on div "HIPAA Onboarding" at bounding box center [534, 116] width 72 height 7
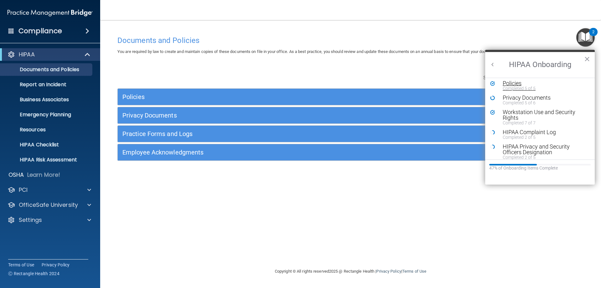
scroll to position [63, 0]
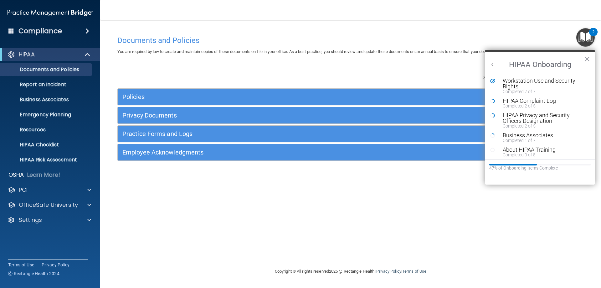
click at [538, 131] on li "HIPAA Privacy and Security Officers Designation Completed 2 of 5" at bounding box center [540, 122] width 100 height 20
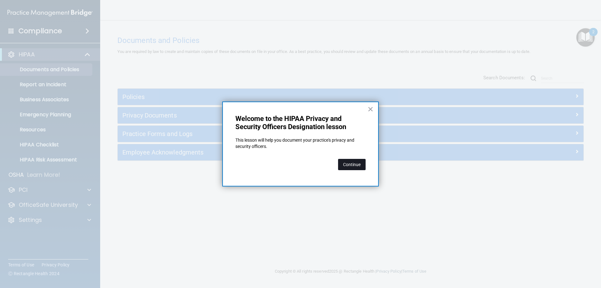
click at [363, 167] on button "Continue" at bounding box center [352, 164] width 28 height 11
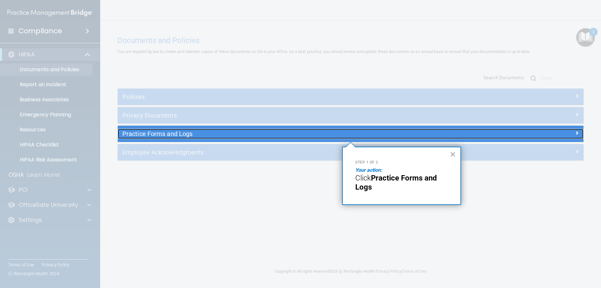
click at [267, 133] on h5 "Practice Forms and Logs" at bounding box center [292, 133] width 340 height 7
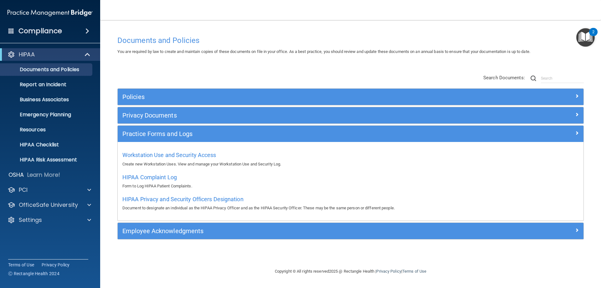
click at [587, 37] on img "Open Resource Center, 2 new notifications" at bounding box center [585, 37] width 18 height 18
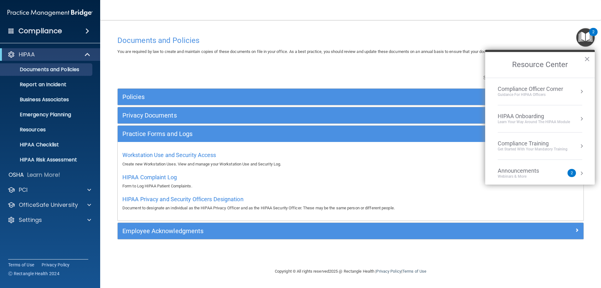
click at [550, 115] on div "HIPAA Onboarding" at bounding box center [534, 116] width 72 height 7
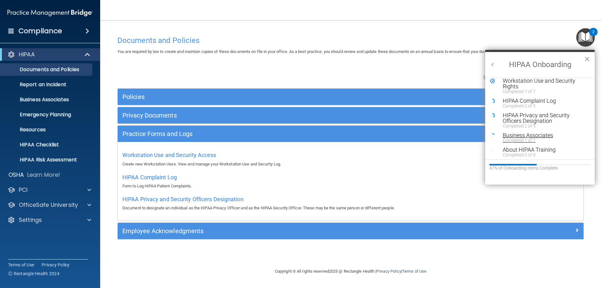
click at [524, 135] on div "Business Associates" at bounding box center [542, 135] width 79 height 6
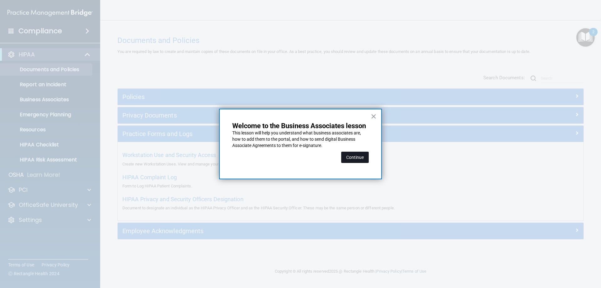
click at [353, 156] on button "Continue" at bounding box center [355, 157] width 28 height 11
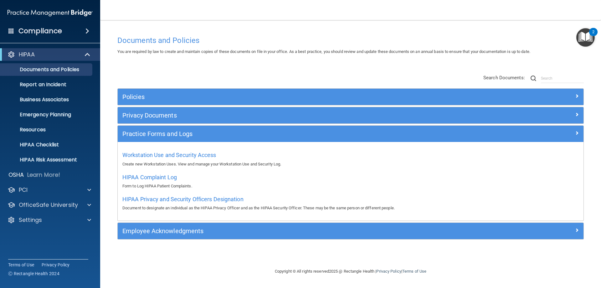
click at [588, 34] on img "Open Resource Center, 2 new notifications" at bounding box center [585, 37] width 18 height 18
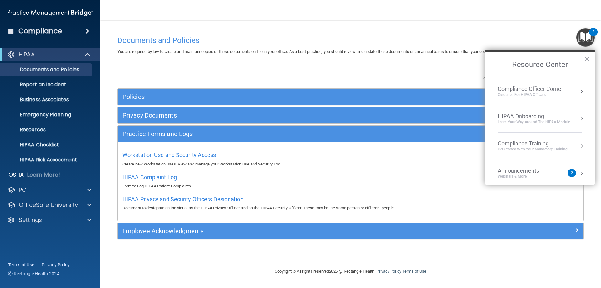
click at [556, 125] on li "HIPAA Onboarding Learn Your Way around the HIPAA module" at bounding box center [540, 118] width 85 height 27
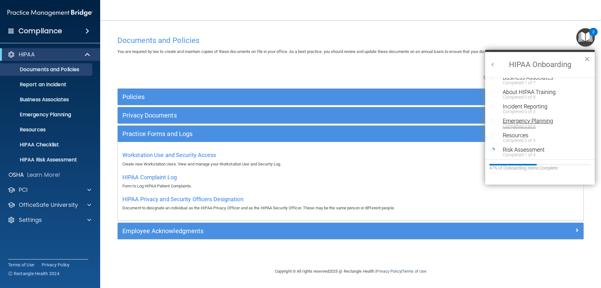
scroll to position [125, 0]
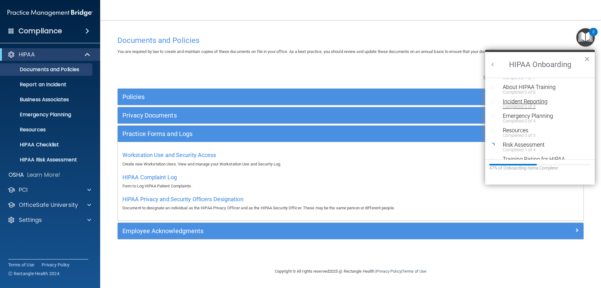
click at [529, 108] on div "Completed 0 of 3" at bounding box center [542, 106] width 79 height 4
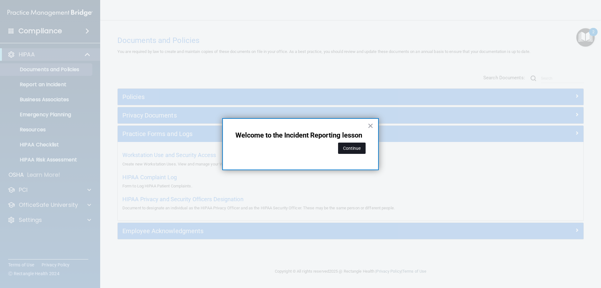
click at [344, 147] on button "Continue" at bounding box center [352, 147] width 28 height 11
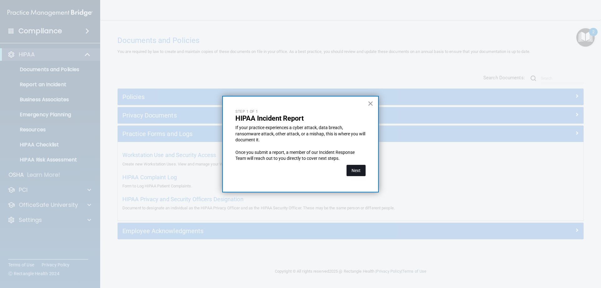
click at [361, 169] on button "Next" at bounding box center [356, 170] width 19 height 11
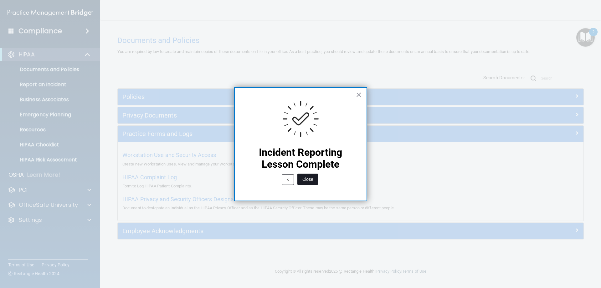
click at [316, 179] on button "Close" at bounding box center [307, 178] width 21 height 11
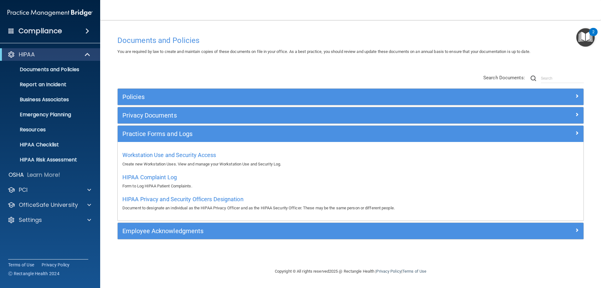
click at [583, 41] on img "Open Resource Center, 2 new notifications" at bounding box center [585, 37] width 18 height 18
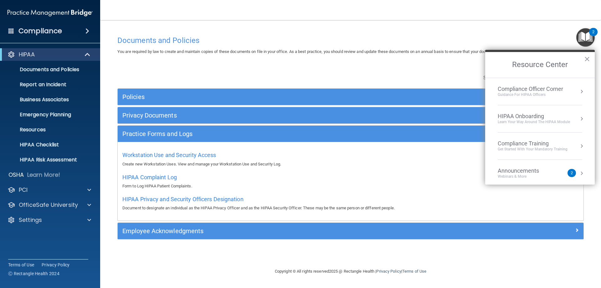
click at [545, 116] on div "HIPAA Onboarding" at bounding box center [534, 116] width 72 height 7
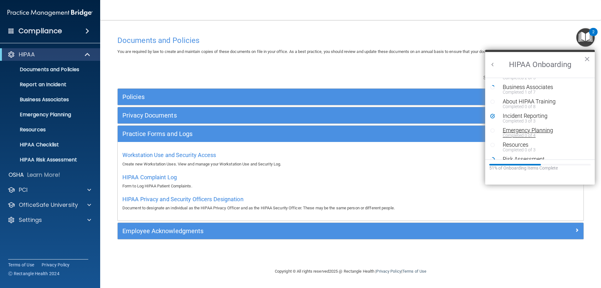
scroll to position [125, 0]
click at [521, 131] on div "Resources" at bounding box center [542, 130] width 79 height 6
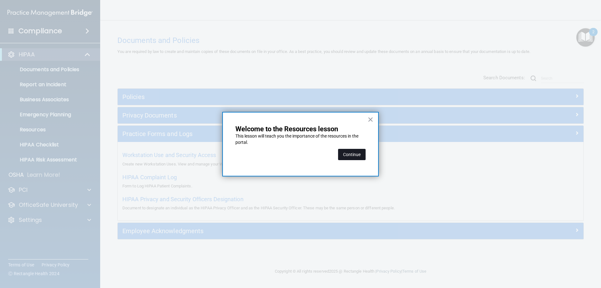
click at [358, 155] on button "Continue" at bounding box center [352, 154] width 28 height 11
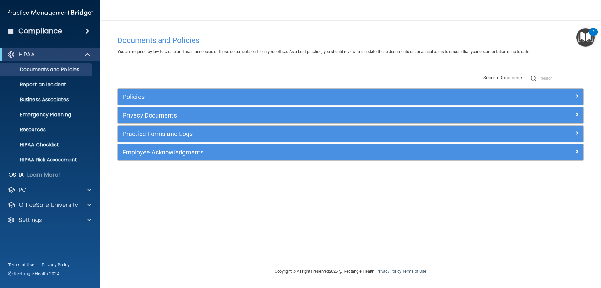
click at [582, 37] on img "Open Resource Center, 2 new notifications" at bounding box center [585, 37] width 18 height 18
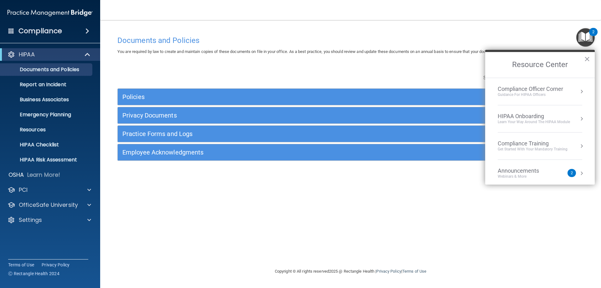
click at [547, 122] on div "Learn Your Way around the HIPAA module" at bounding box center [534, 121] width 72 height 5
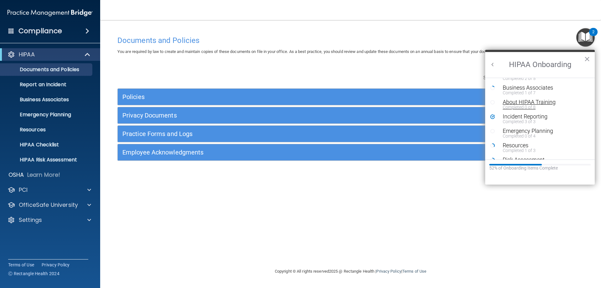
scroll to position [125, 0]
click at [521, 128] on div "Resources" at bounding box center [542, 130] width 79 height 6
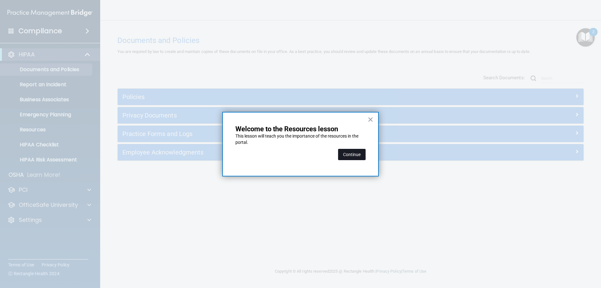
click at [347, 157] on button "Continue" at bounding box center [352, 154] width 28 height 11
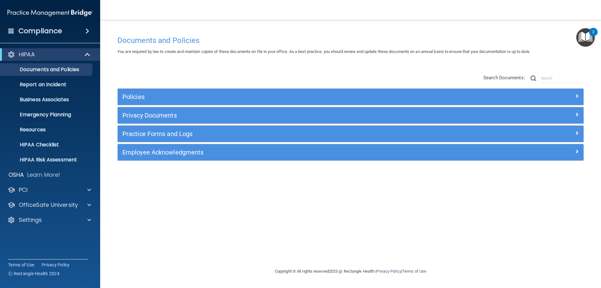
click at [583, 34] on img "Open Resource Center, 2 new notifications" at bounding box center [585, 37] width 18 height 18
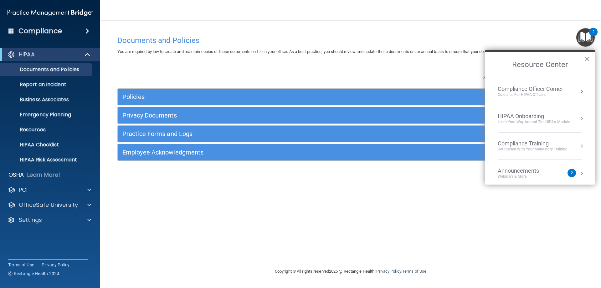
click at [549, 116] on div "HIPAA Onboarding" at bounding box center [534, 116] width 72 height 7
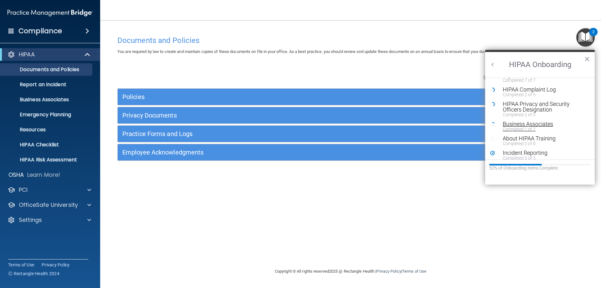
scroll to position [43, 0]
click at [529, 124] on div "Completed 2 of 5" at bounding box center [542, 126] width 79 height 4
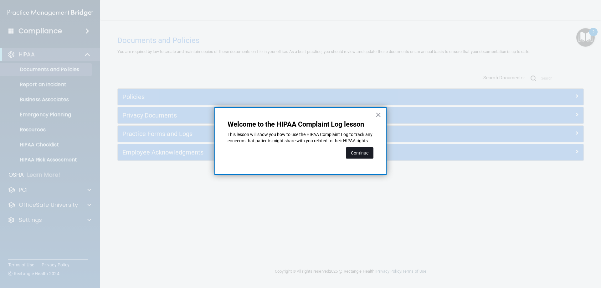
click at [369, 157] on button "Continue" at bounding box center [360, 152] width 28 height 11
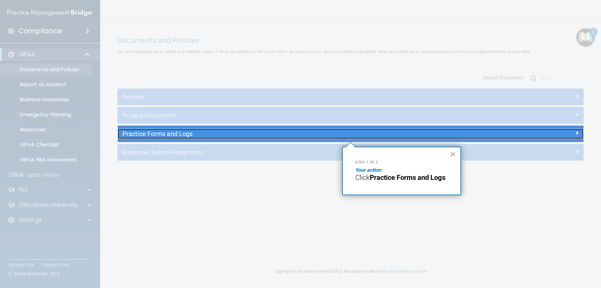
click at [333, 133] on h5 "Practice Forms and Logs" at bounding box center [292, 133] width 340 height 7
